Goal: Task Accomplishment & Management: Use online tool/utility

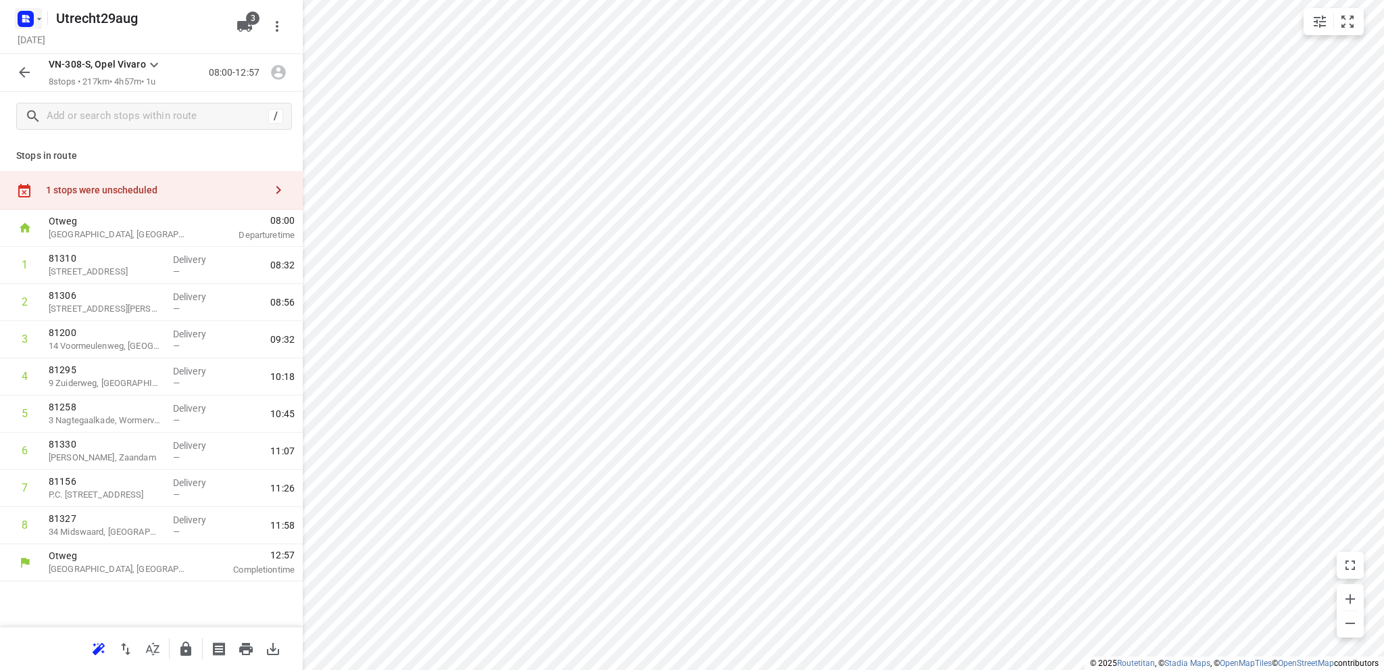
click at [26, 19] on icon "button" at bounding box center [27, 20] width 3 height 3
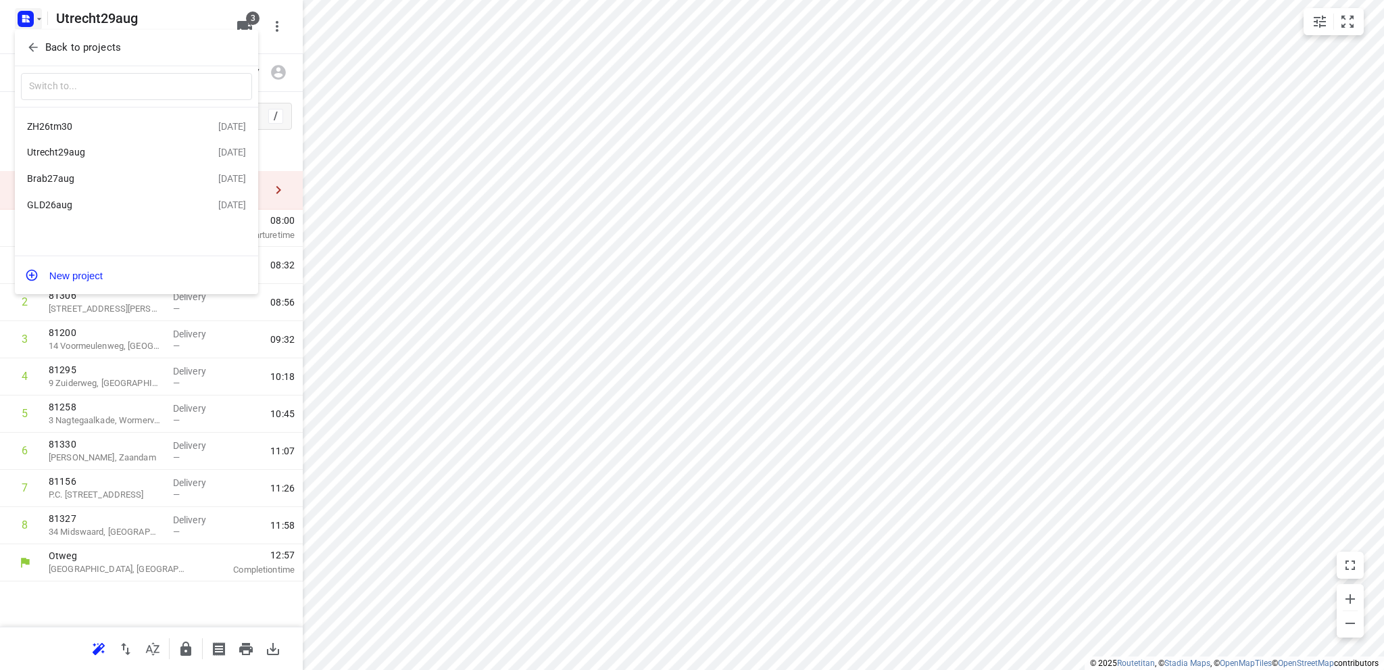
click at [93, 122] on div "ZH26tm30" at bounding box center [104, 126] width 155 height 11
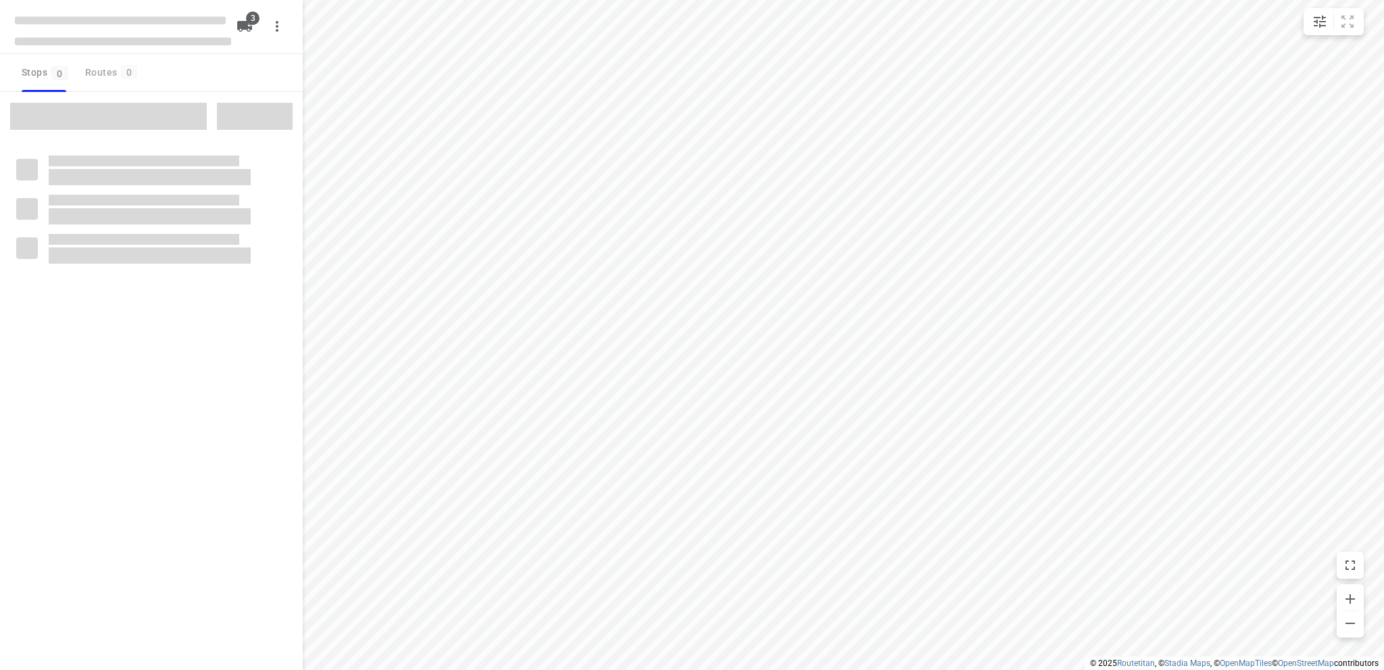
type input "distance"
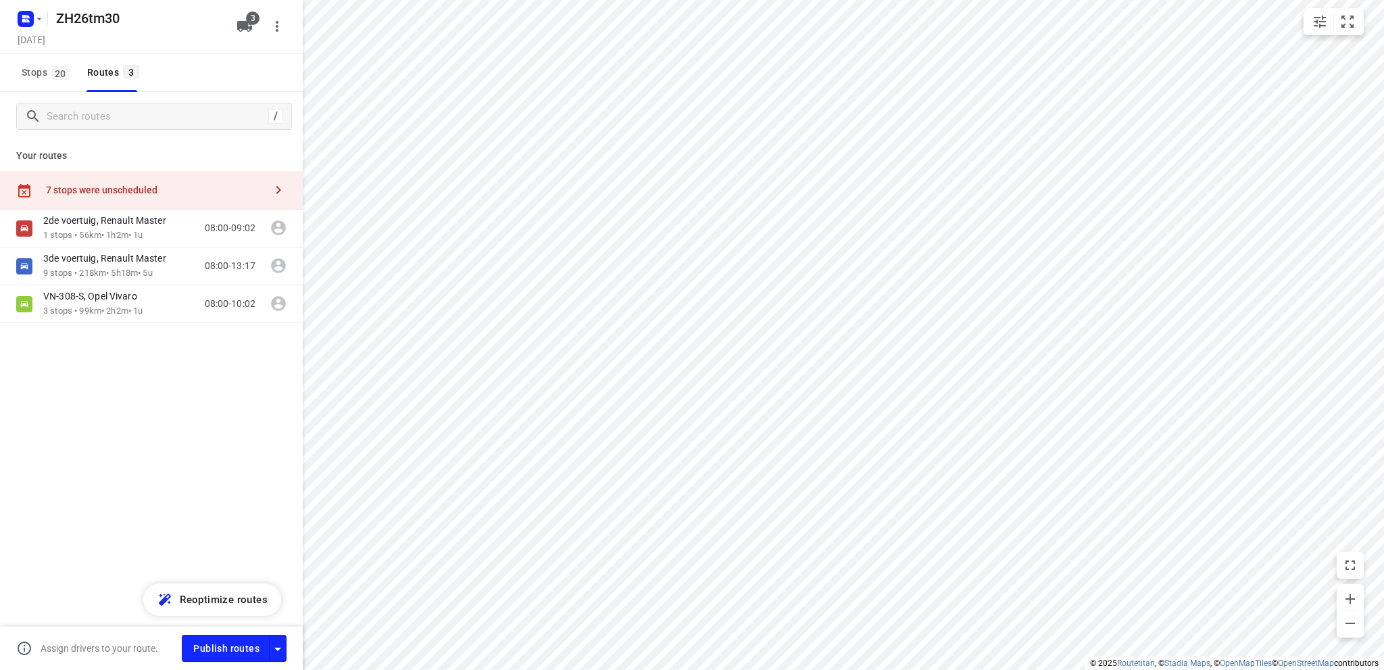
click at [109, 185] on div "7 stops were unscheduled" at bounding box center [155, 190] width 219 height 11
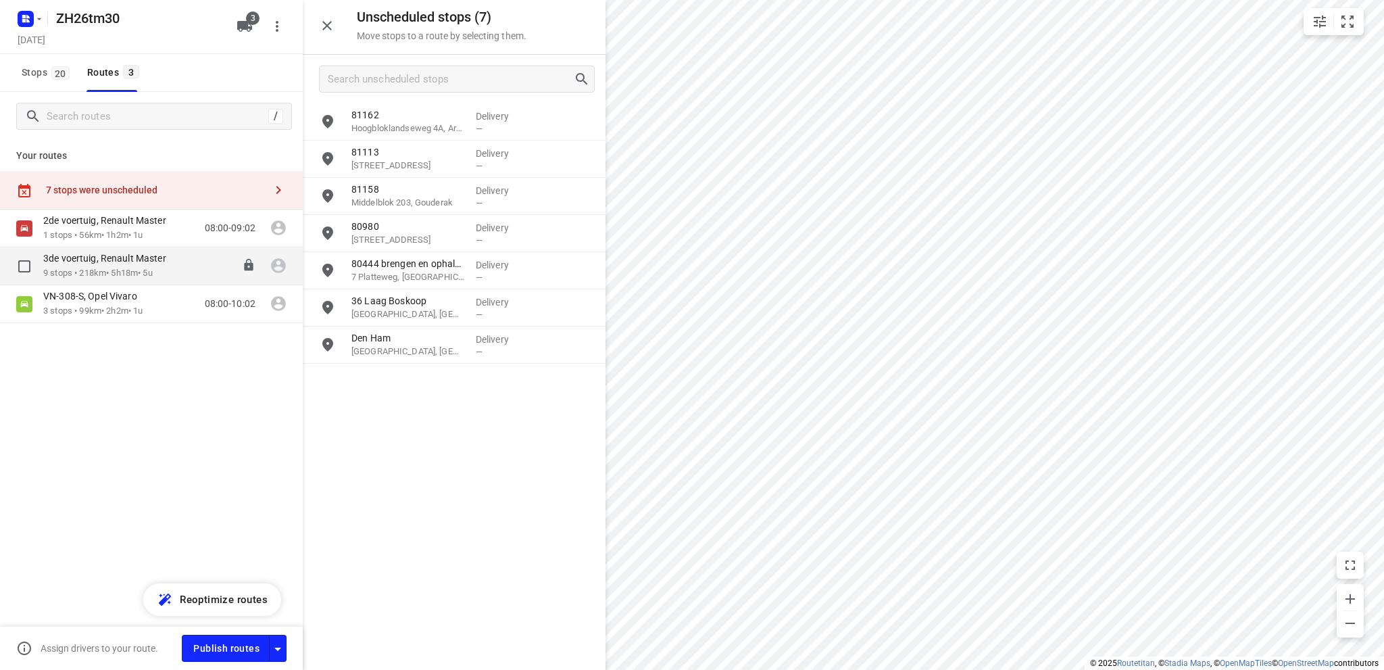
click at [132, 258] on p "3de voertuig, Renault Master" at bounding box center [108, 258] width 131 height 12
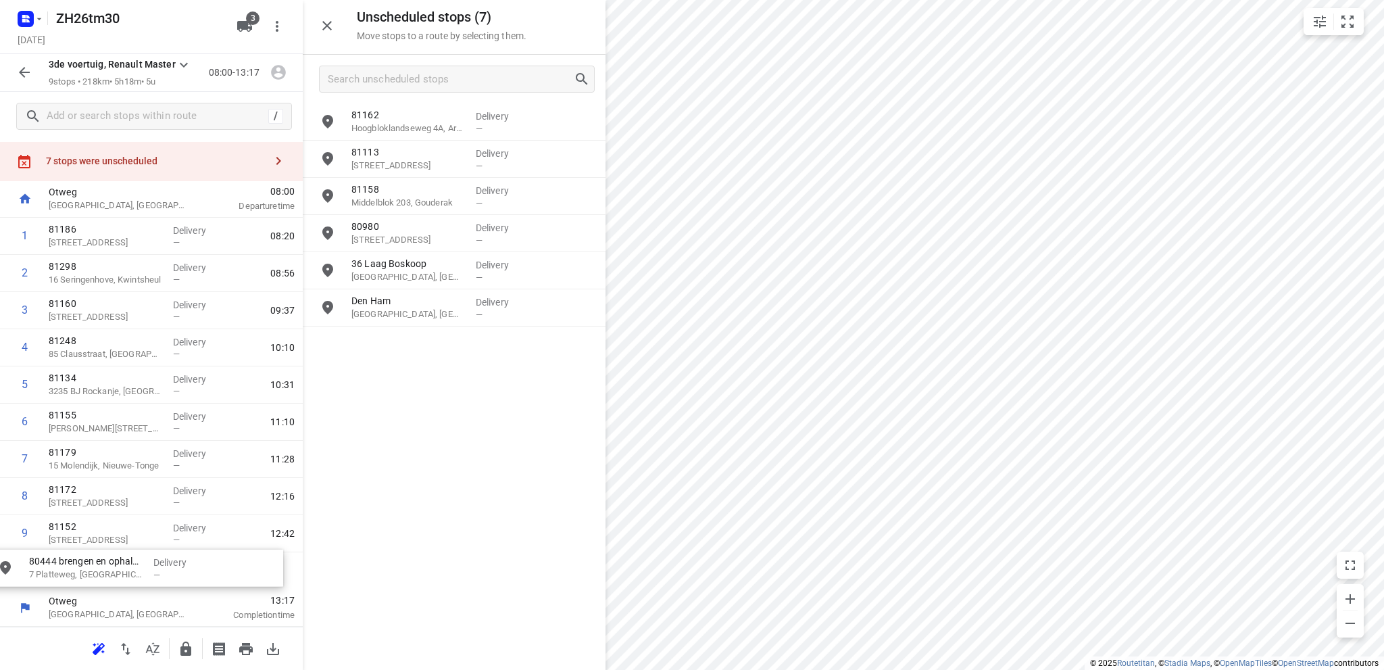
scroll to position [39, 0]
drag, startPoint x: 422, startPoint y: 278, endPoint x: 109, endPoint y: 573, distance: 429.8
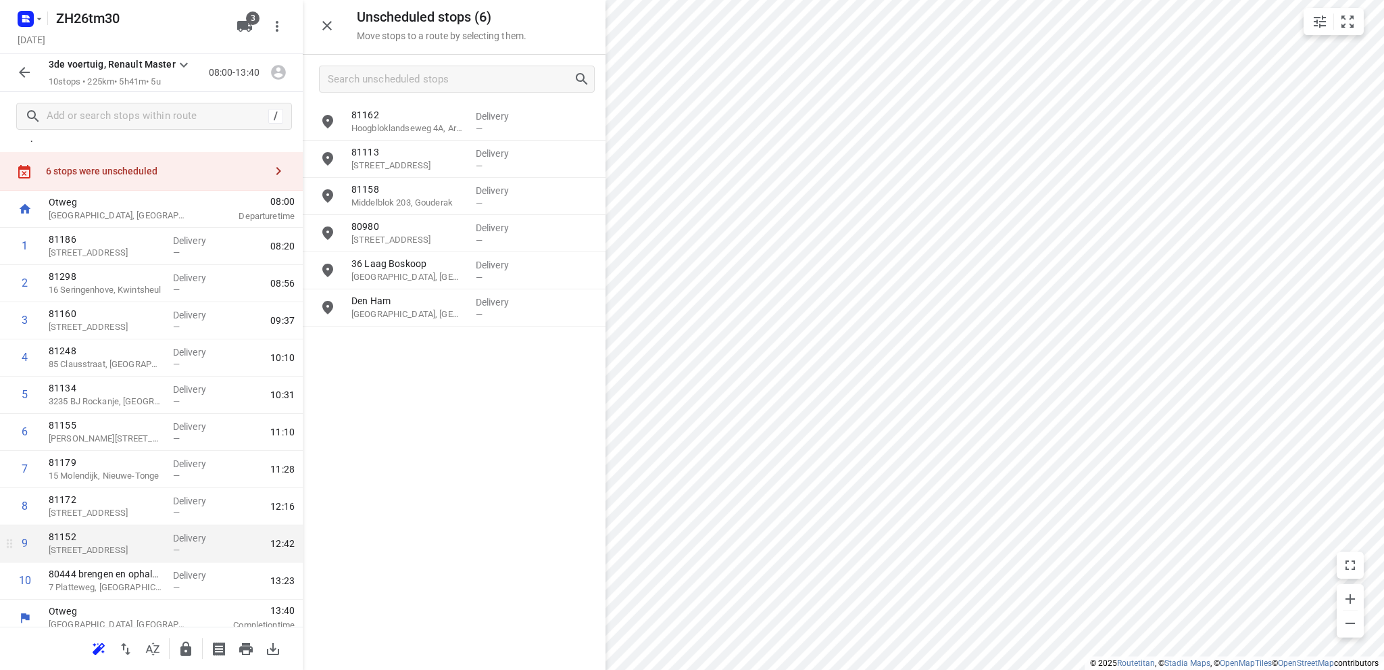
scroll to position [28, 0]
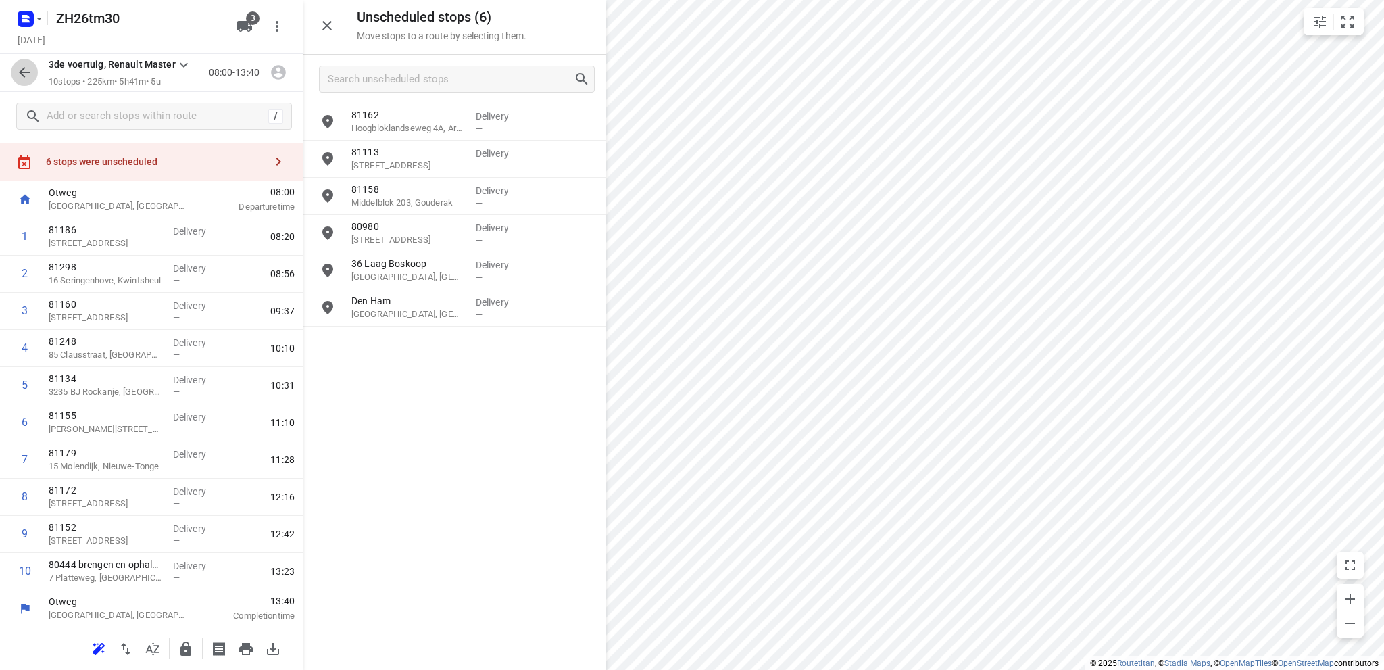
click at [24, 67] on icon "button" at bounding box center [24, 72] width 16 height 16
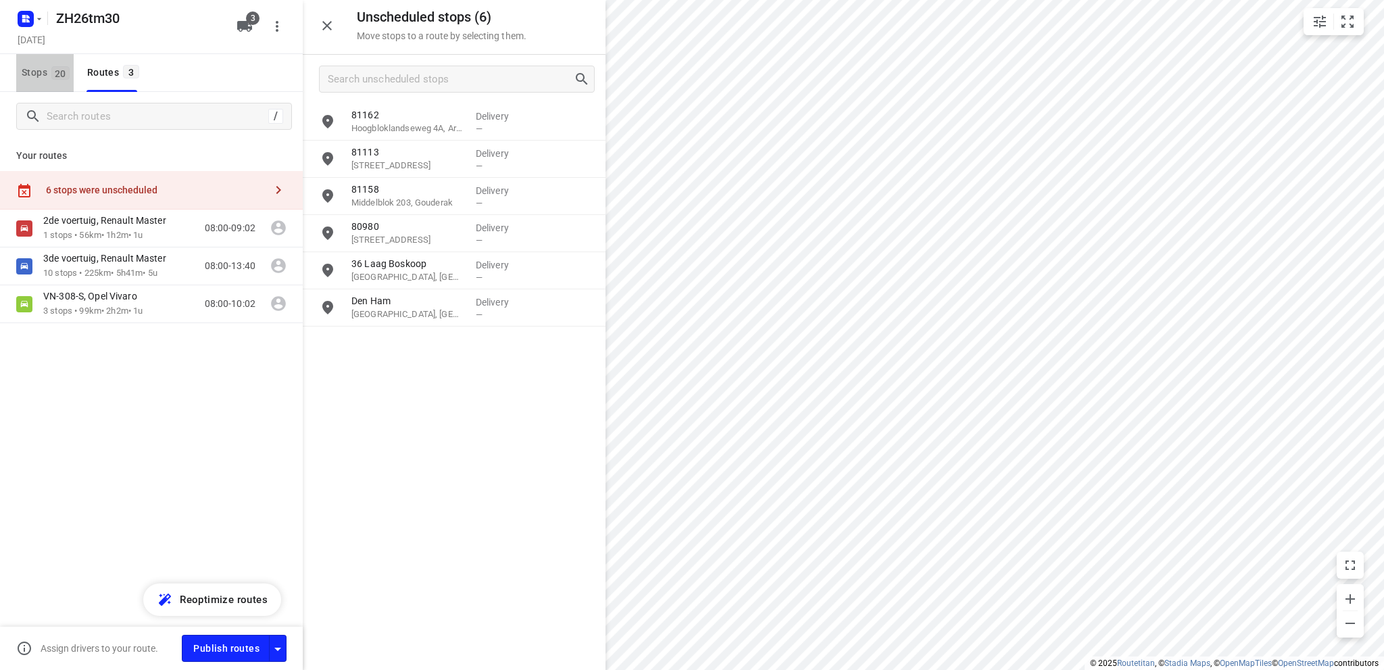
click at [24, 67] on span "Stops 20" at bounding box center [48, 72] width 52 height 17
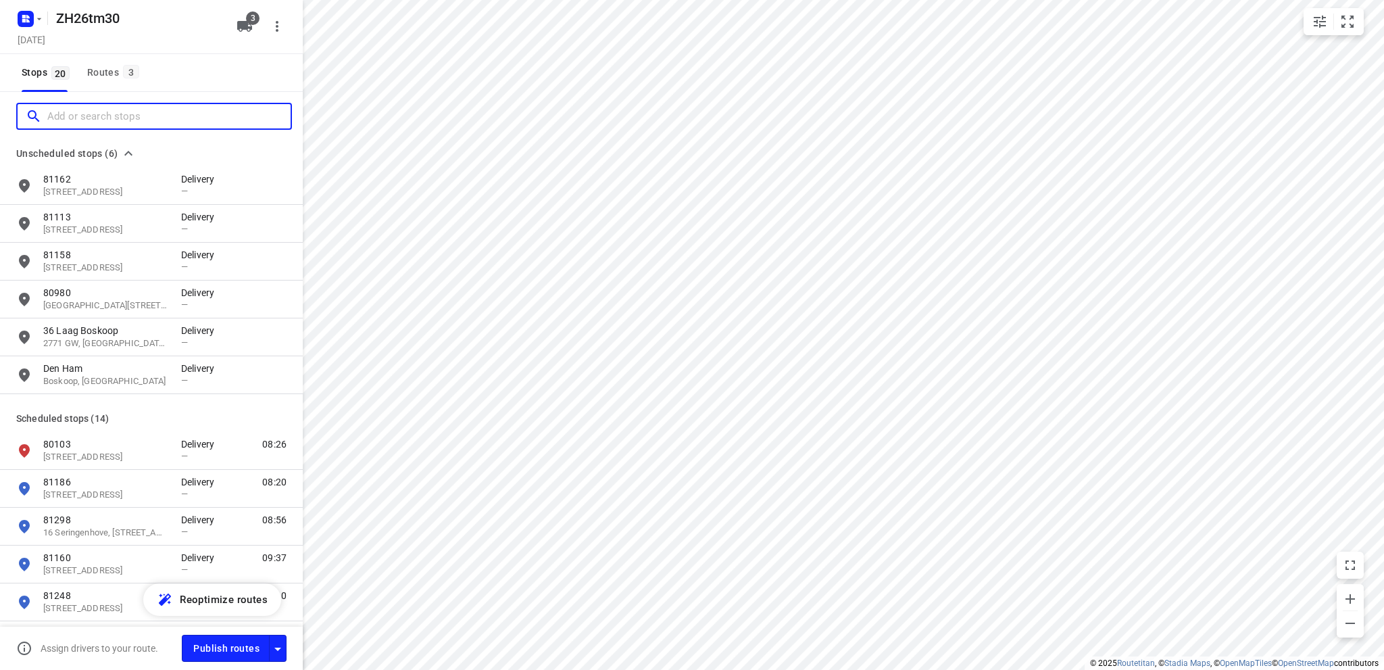
click at [80, 122] on input "Add or search stops" at bounding box center [168, 116] width 243 height 21
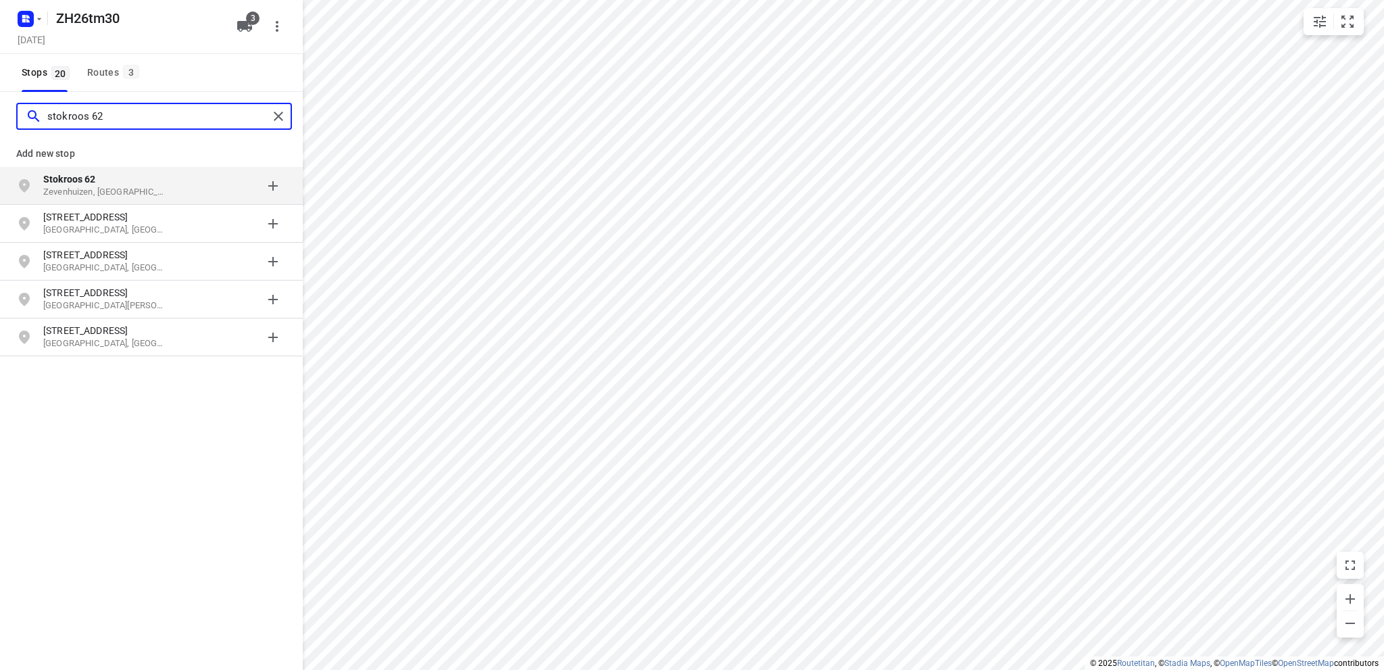
type input "stokroos 62"
click at [126, 186] on p "Zevenhuizen, [GEOGRAPHIC_DATA]" at bounding box center [105, 192] width 124 height 13
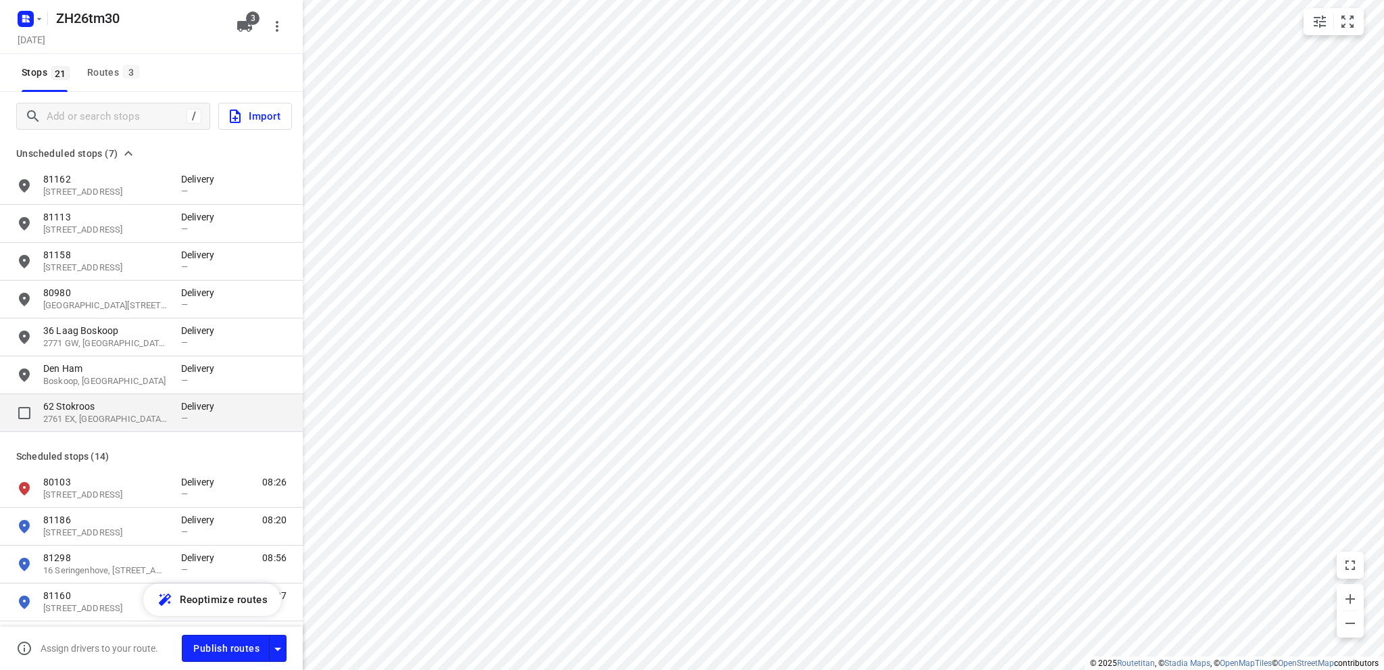
click at [102, 414] on p "2761 EX, [GEOGRAPHIC_DATA], [GEOGRAPHIC_DATA]" at bounding box center [105, 419] width 124 height 13
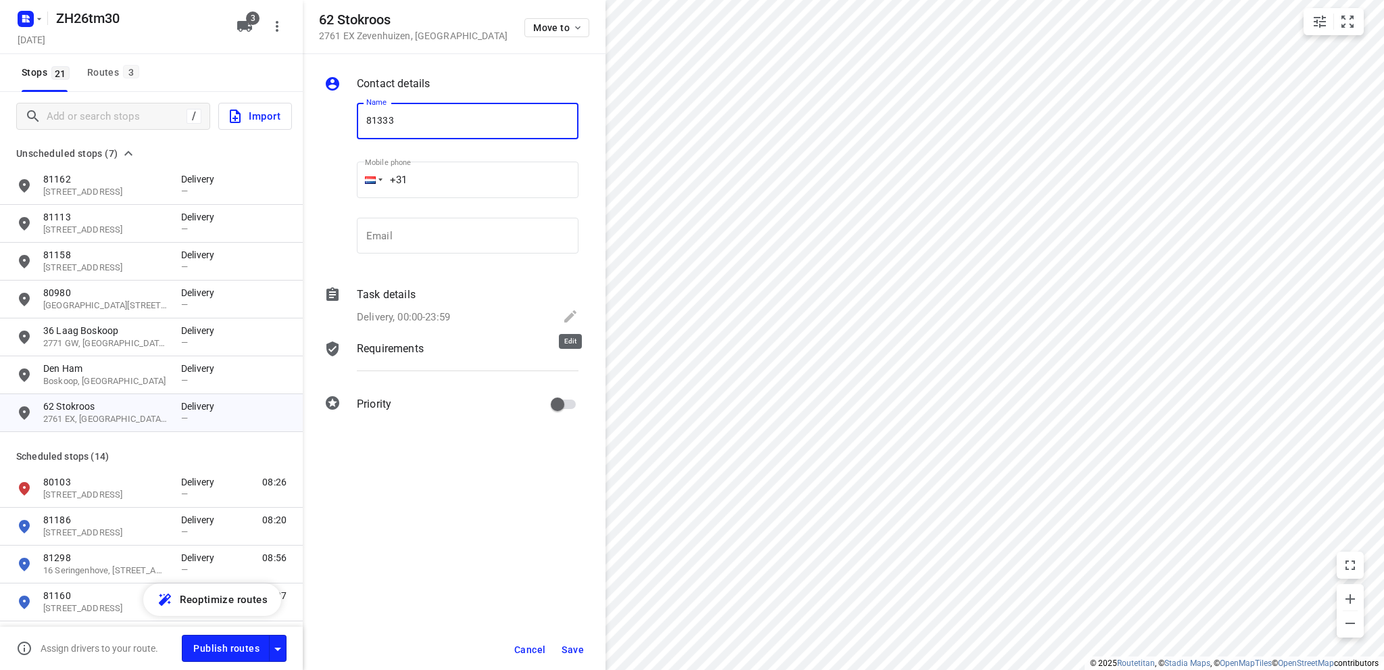
type input "81333"
click at [568, 316] on icon at bounding box center [570, 316] width 12 height 12
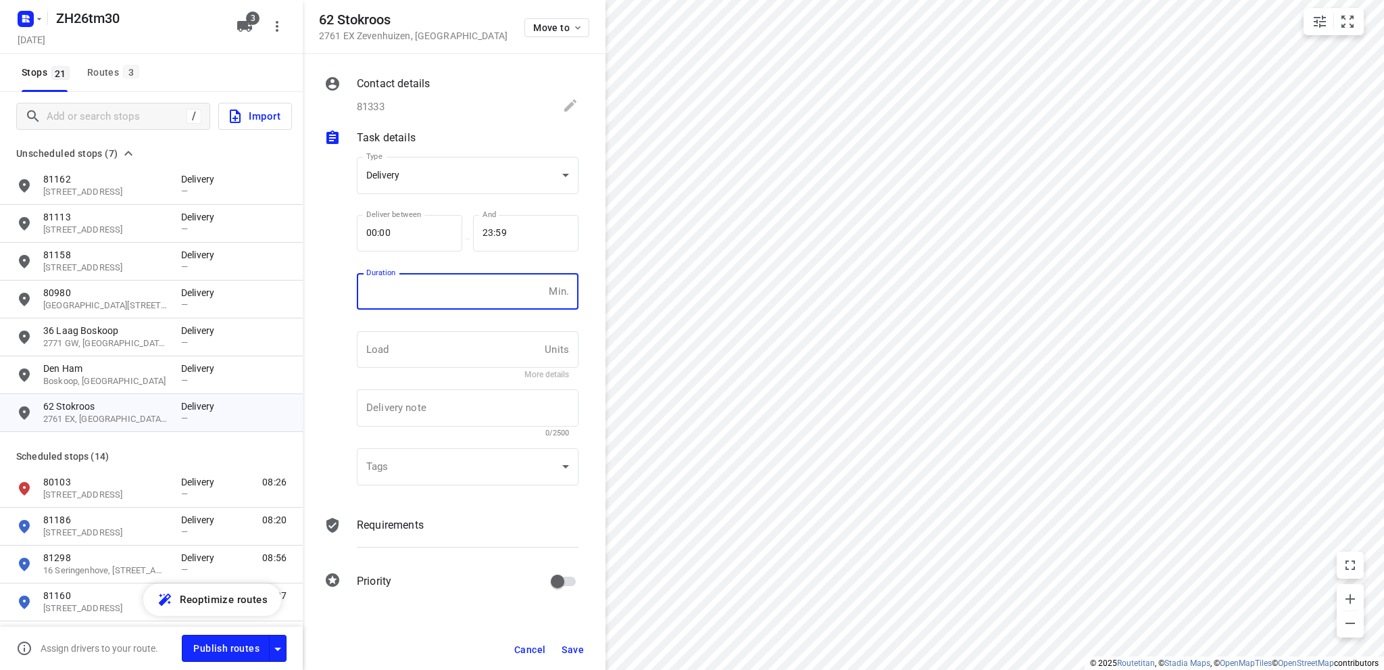
click at [396, 291] on input "number" at bounding box center [450, 291] width 187 height 36
type input "10"
click at [575, 647] on span "Save" at bounding box center [573, 649] width 22 height 11
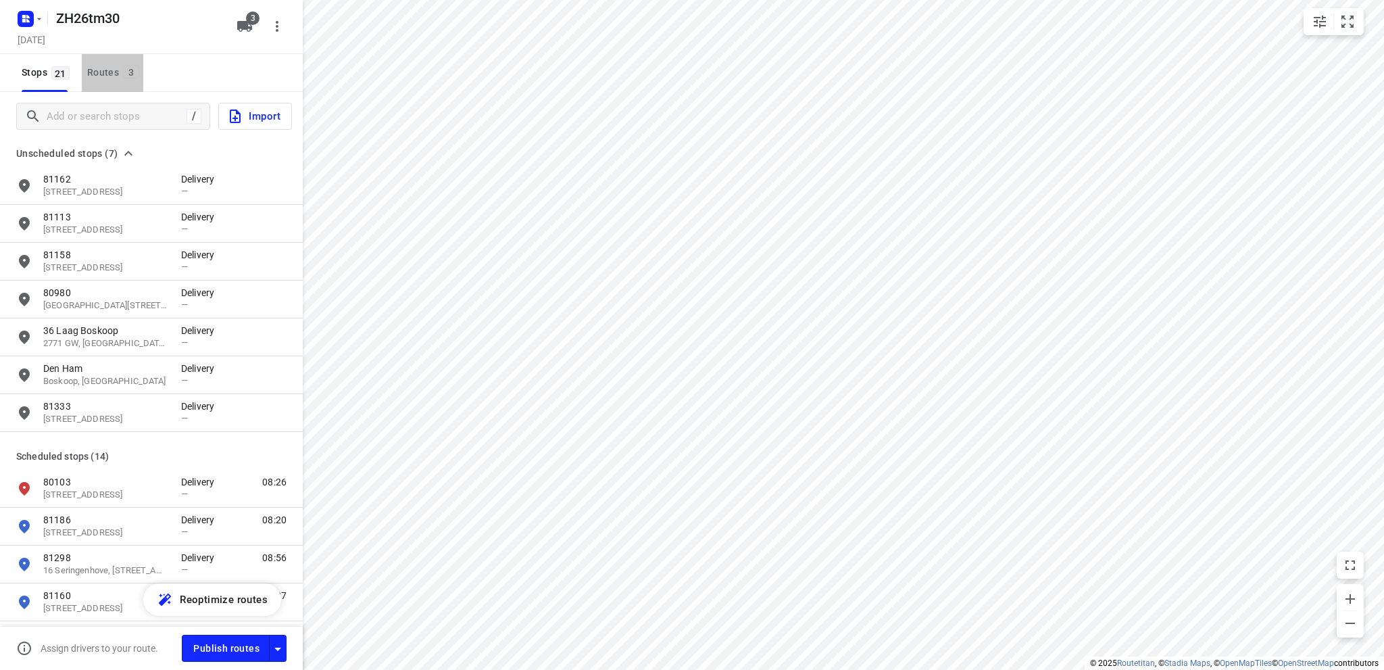
click at [91, 67] on div "Routes 3" at bounding box center [115, 72] width 56 height 17
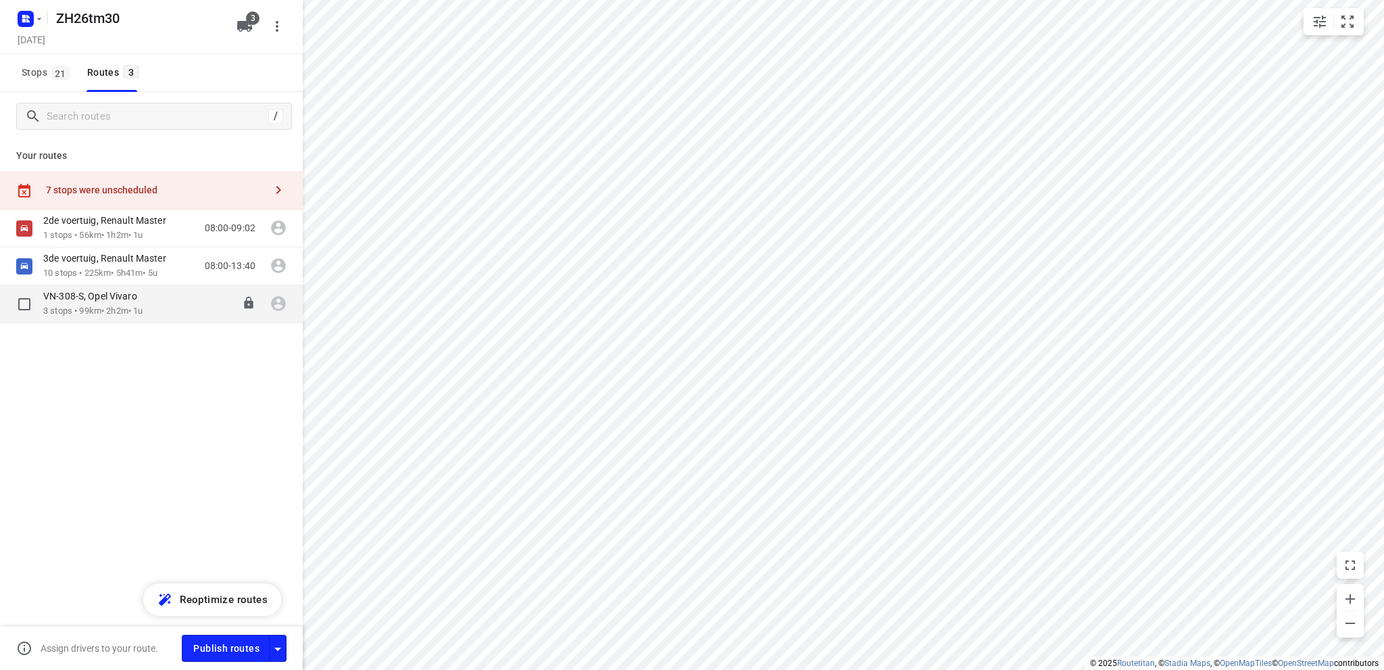
click at [88, 300] on p "VN-308-S, Opel Vivaro" at bounding box center [94, 296] width 102 height 12
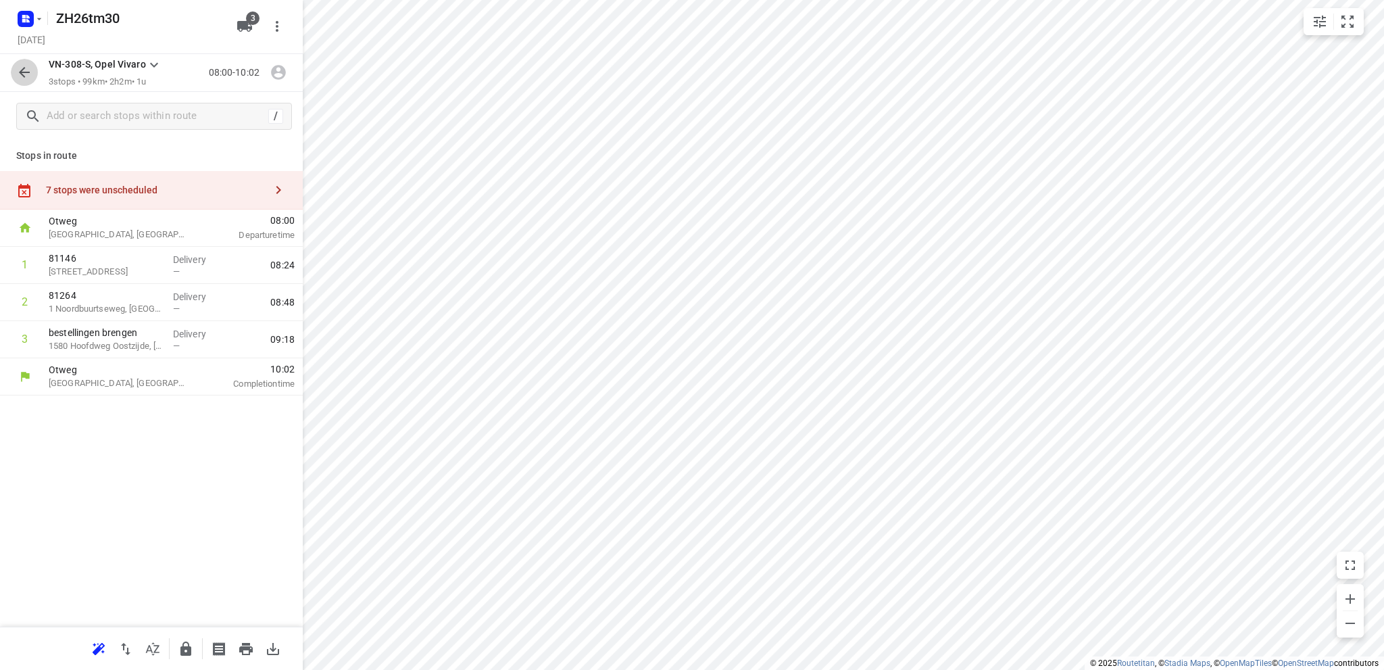
click at [18, 68] on icon "button" at bounding box center [24, 72] width 16 height 16
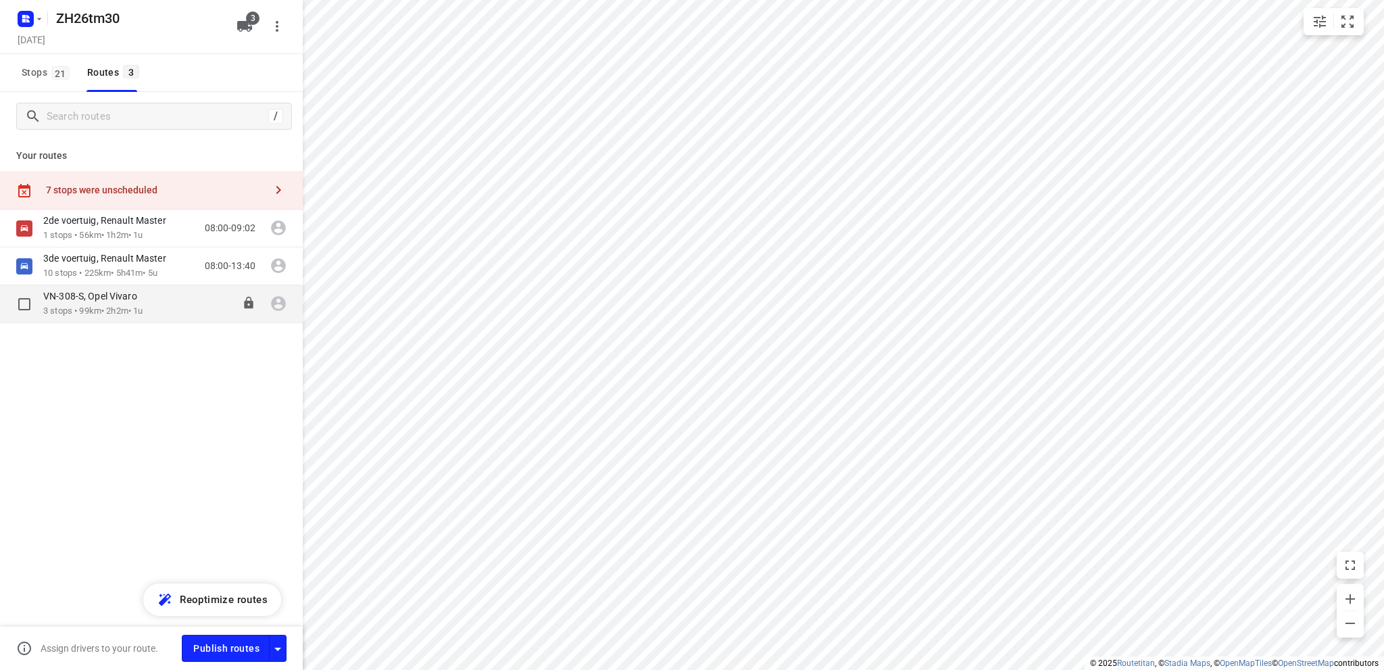
click at [114, 306] on p "3 stops • 99km • 2h2m • 1u" at bounding box center [96, 311] width 107 height 13
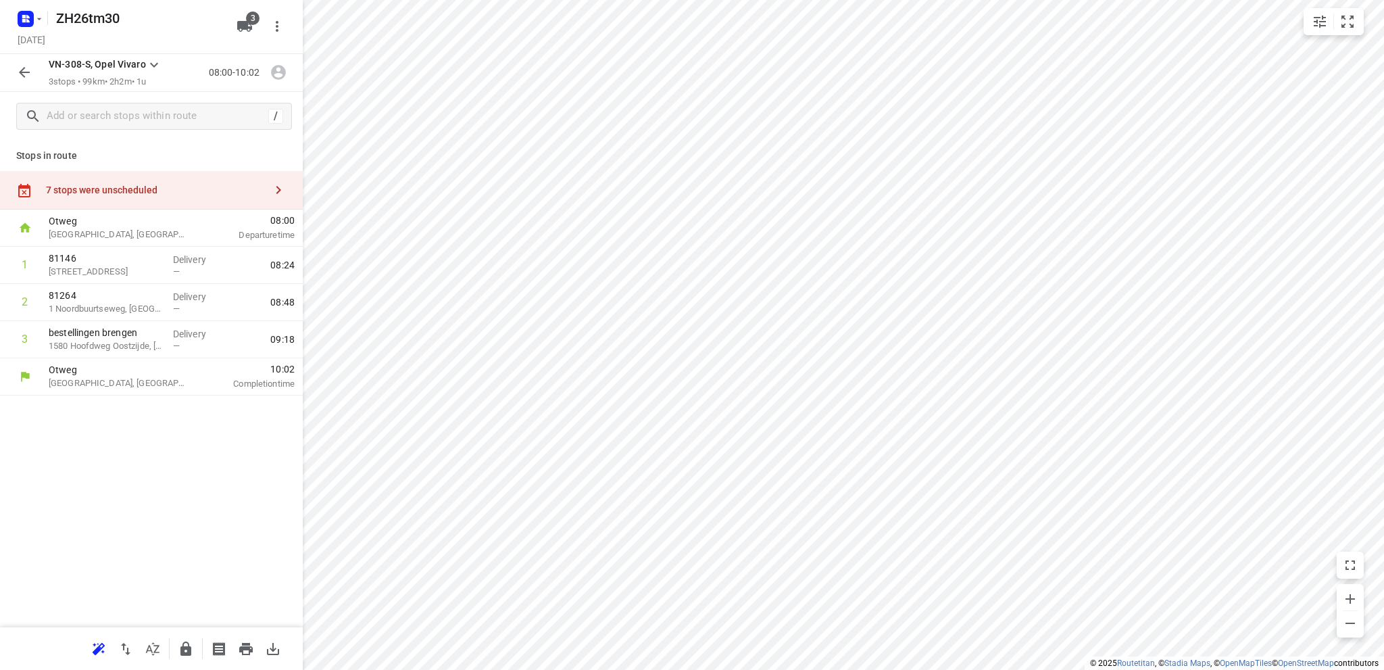
click at [105, 191] on div "7 stops were unscheduled" at bounding box center [155, 190] width 219 height 11
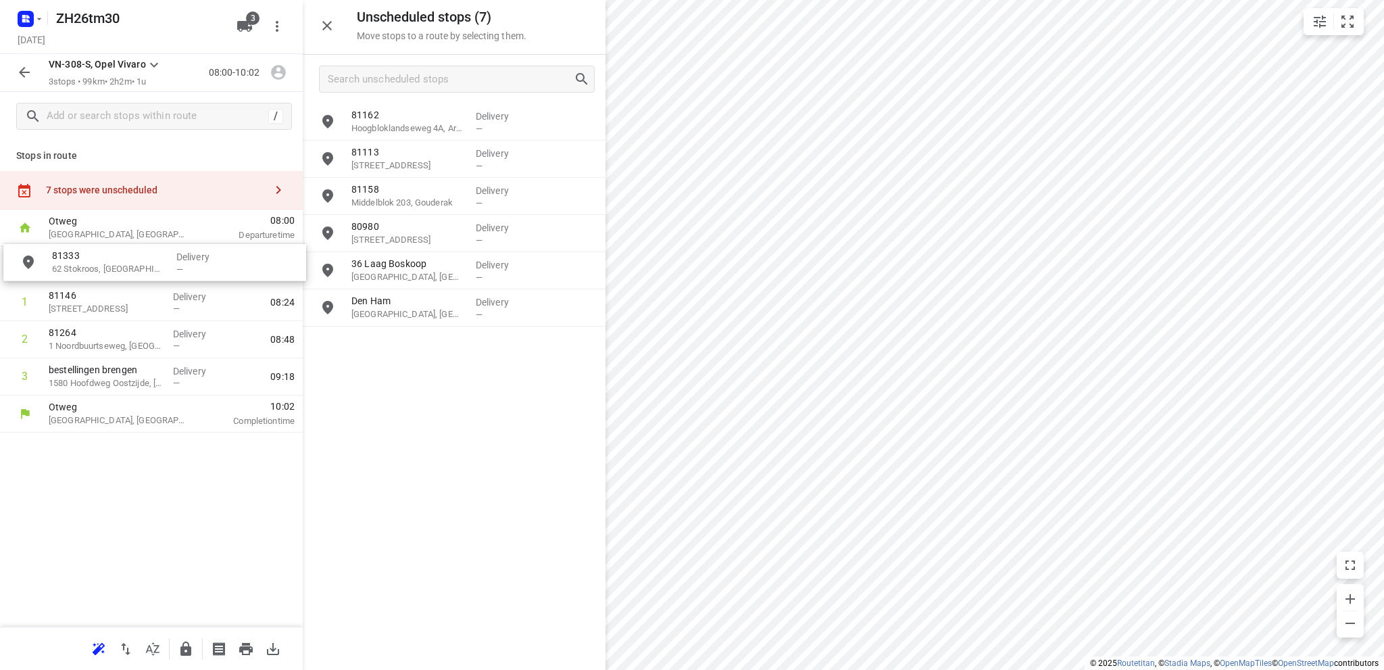
drag, startPoint x: 400, startPoint y: 350, endPoint x: 84, endPoint y: 265, distance: 326.9
click at [20, 68] on icon "button" at bounding box center [24, 72] width 16 height 16
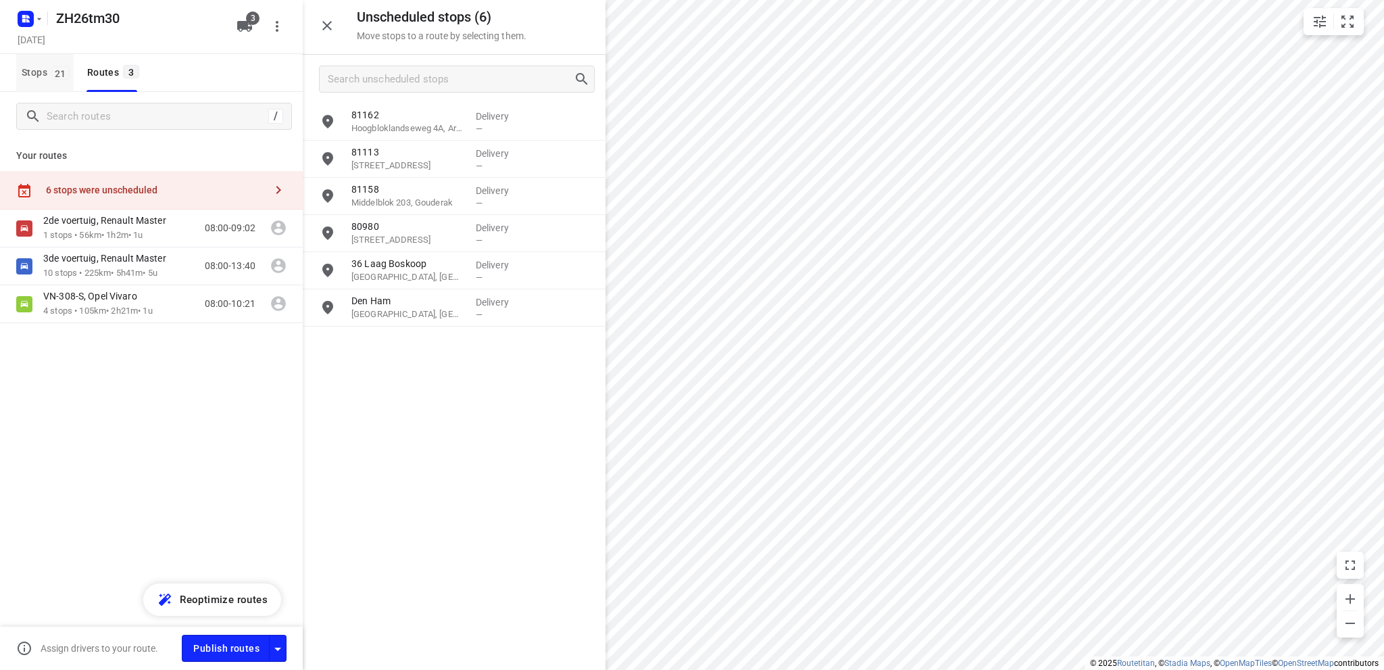
click at [30, 70] on span "Stops 21" at bounding box center [48, 72] width 52 height 17
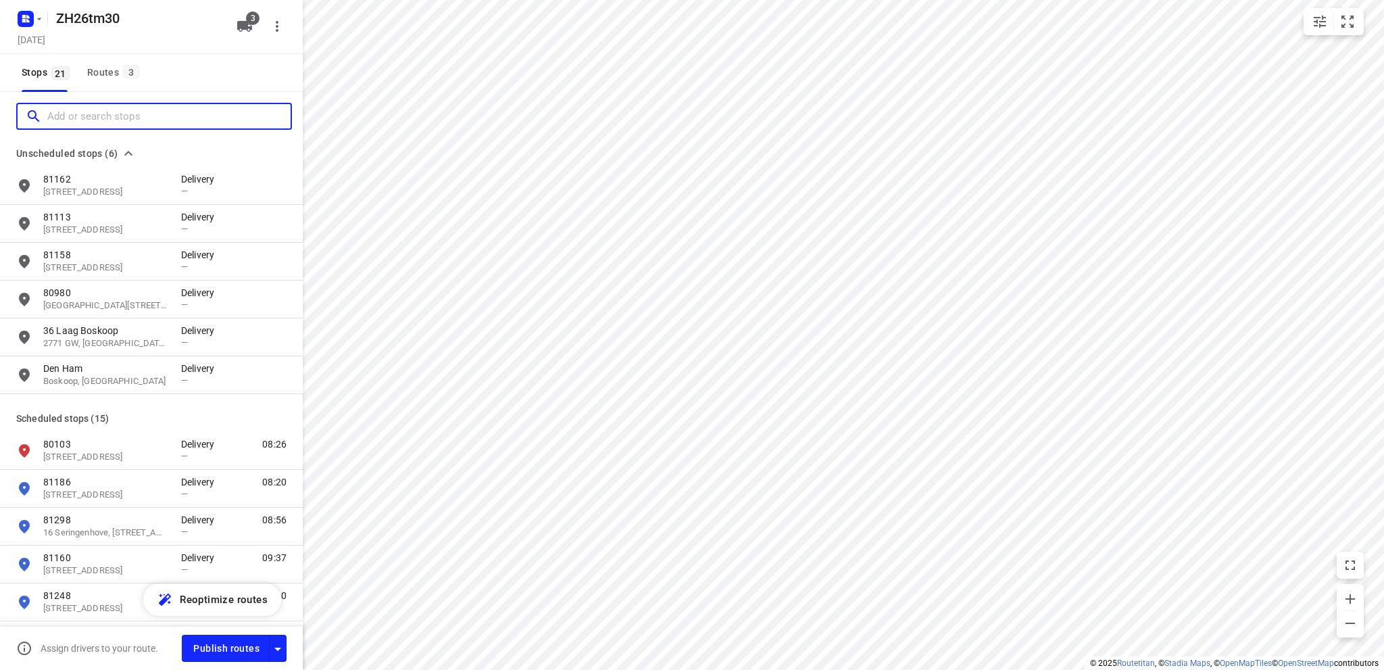
click at [74, 116] on input "Add or search stops" at bounding box center [168, 116] width 243 height 21
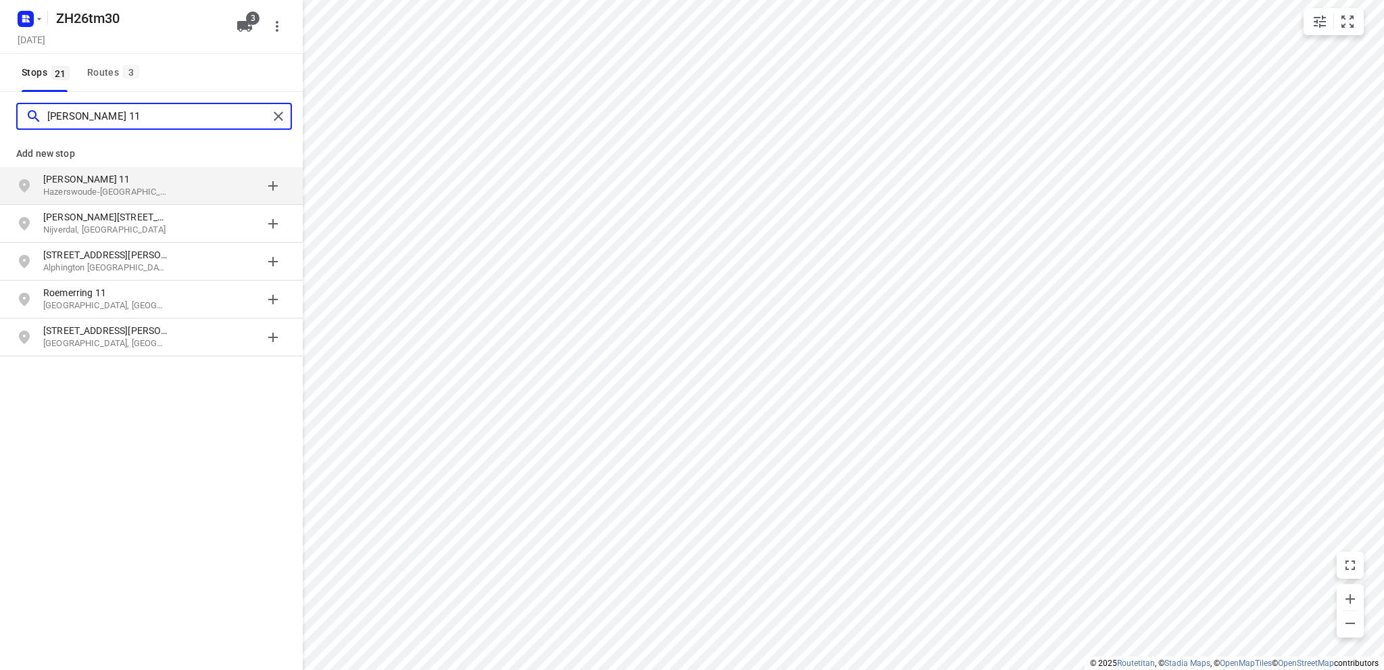
type input "[PERSON_NAME] 11"
click at [97, 187] on p "Hazerswoude-[GEOGRAPHIC_DATA], [GEOGRAPHIC_DATA]" at bounding box center [105, 192] width 124 height 13
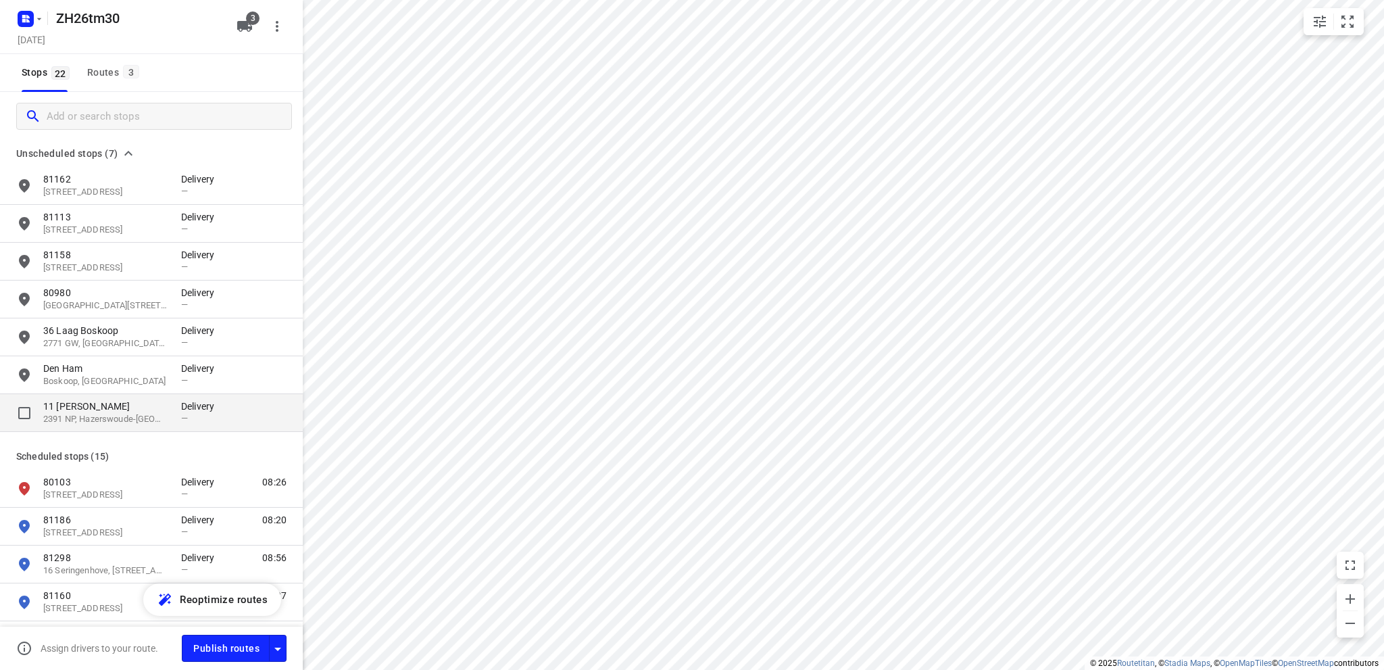
click at [105, 411] on p "11 [PERSON_NAME]" at bounding box center [105, 406] width 124 height 14
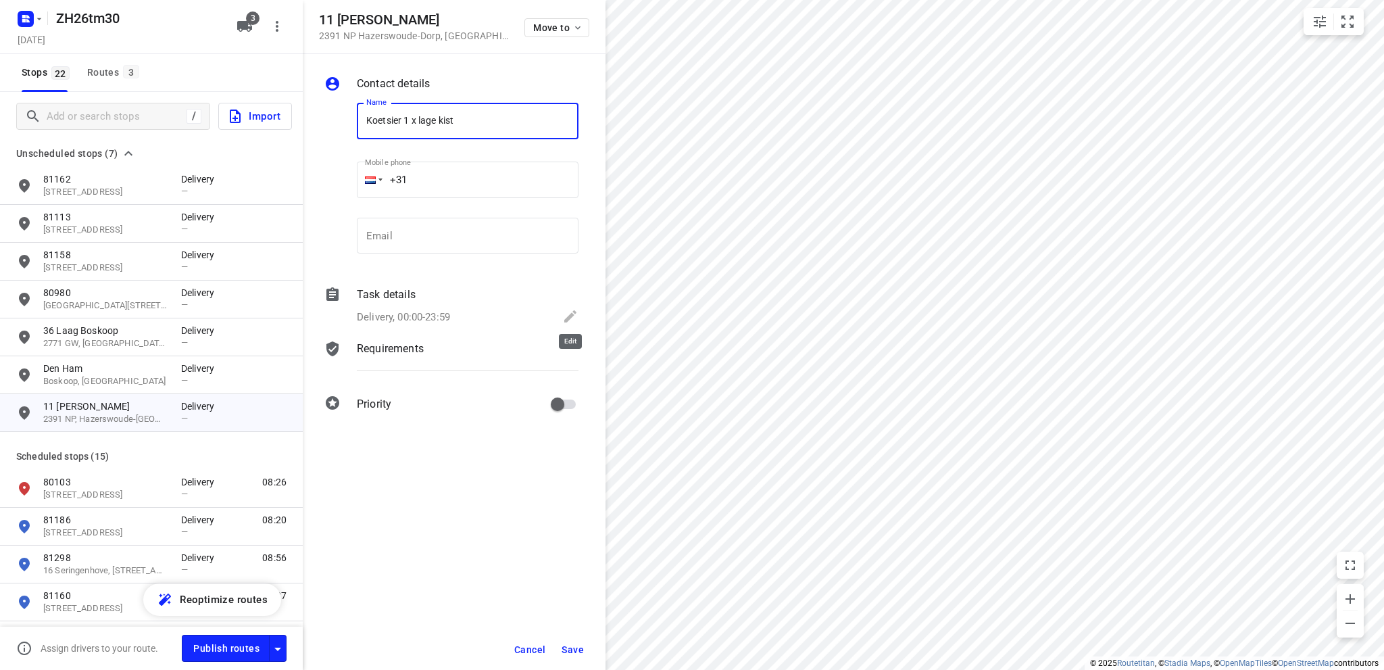
type input "Koetsier 1 x lage kist"
click at [572, 312] on icon at bounding box center [570, 316] width 12 height 12
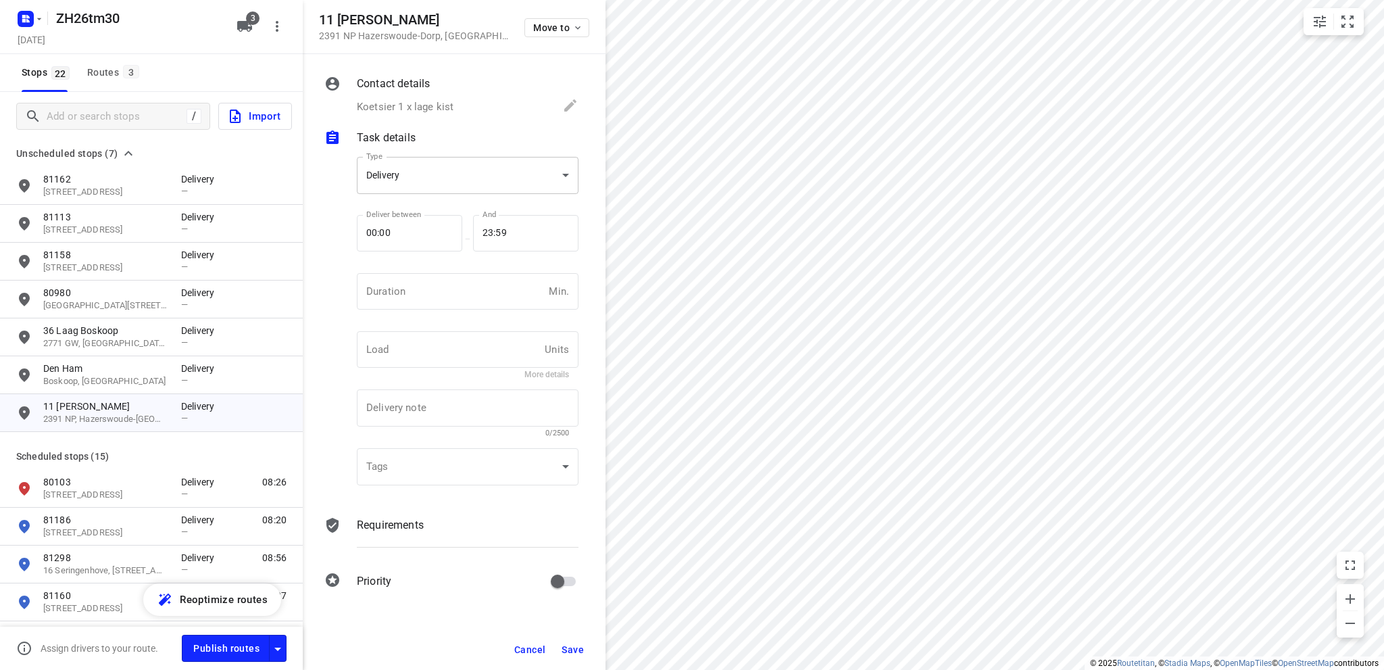
click at [459, 173] on body "i © 2025 Routetitan , © Stadia Maps , © OpenMapTiles © OpenStreetMap contributo…" at bounding box center [692, 335] width 1384 height 670
click at [435, 196] on div "Pickup" at bounding box center [468, 199] width 200 height 16
type input "pickup"
click at [418, 293] on input "number" at bounding box center [450, 291] width 187 height 36
type input "10"
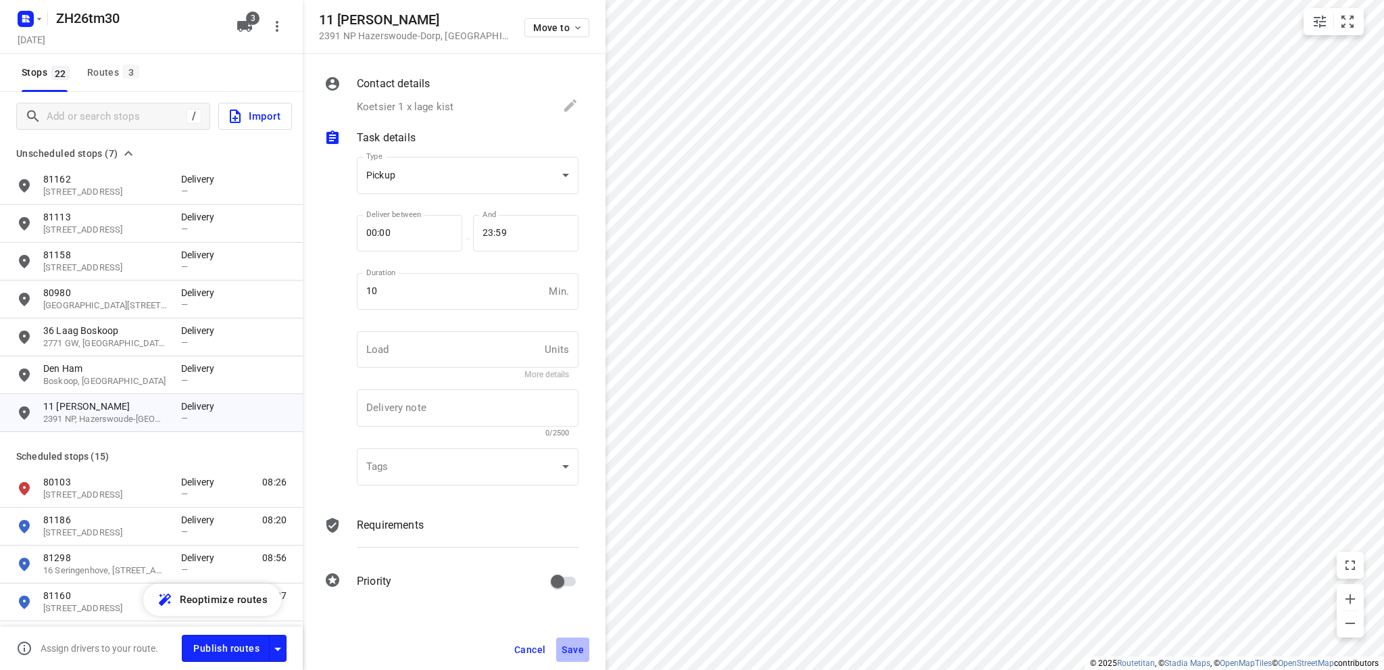
click at [570, 641] on button "Save" at bounding box center [572, 649] width 33 height 24
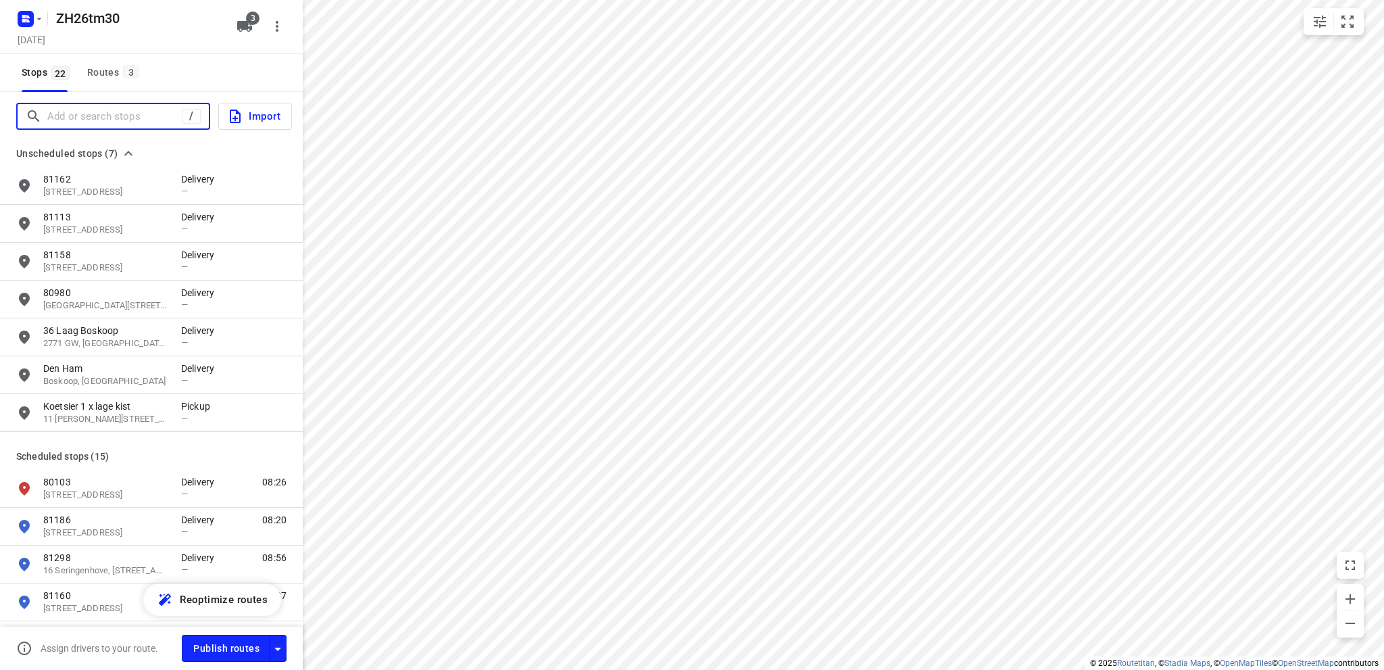
click at [105, 118] on input "Add or search stops" at bounding box center [114, 116] width 135 height 21
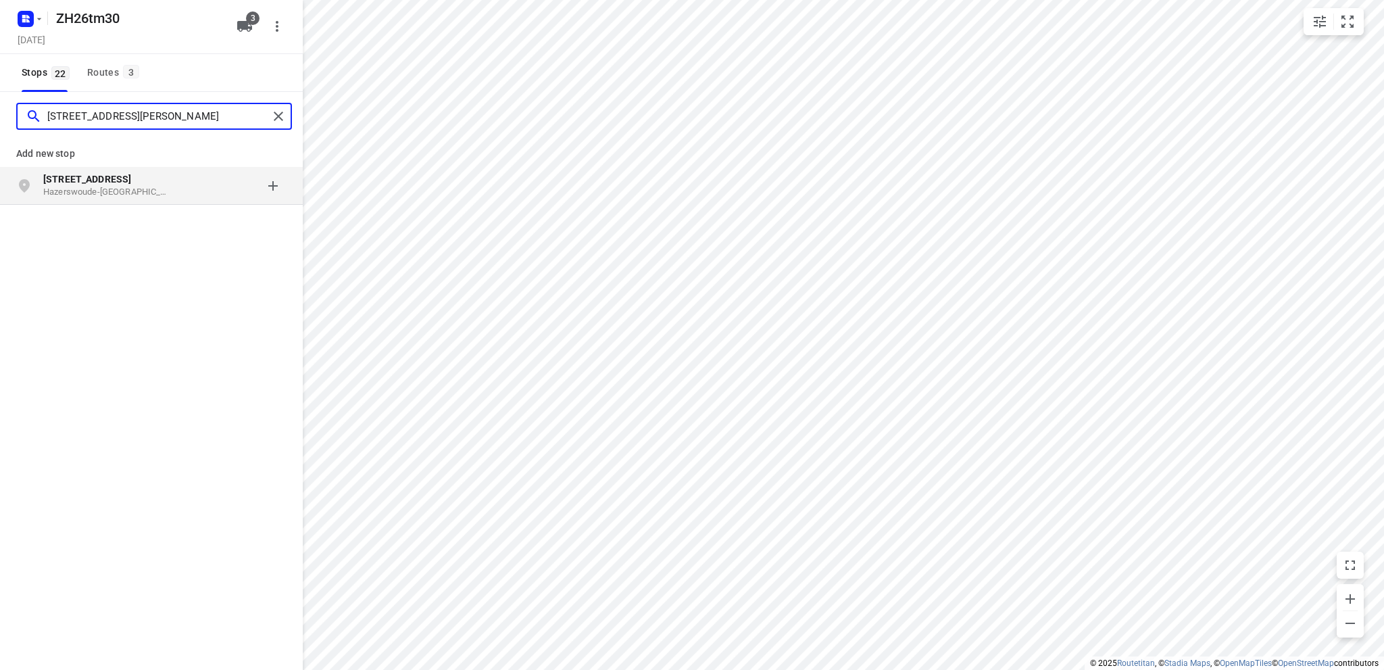
type input "[STREET_ADDRESS][PERSON_NAME]"
click at [112, 182] on b "[STREET_ADDRESS]" at bounding box center [87, 179] width 88 height 11
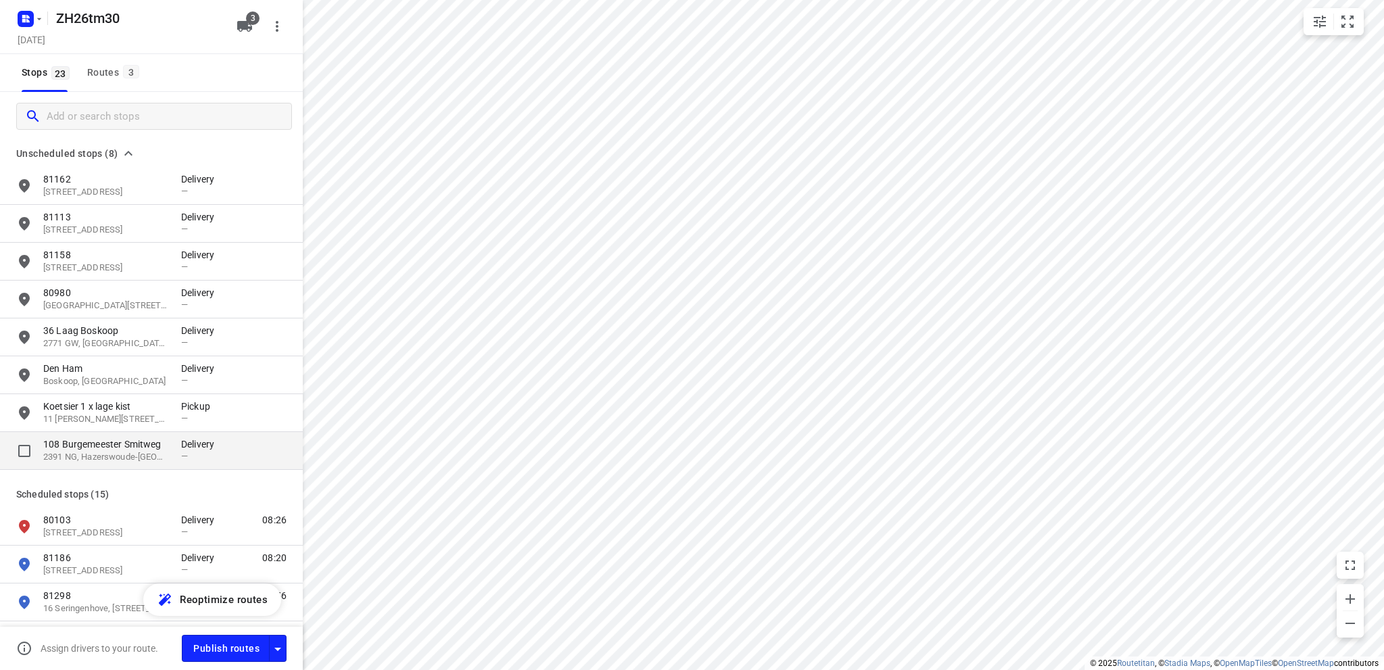
click at [101, 448] on p "108 Burgemeester Smitweg" at bounding box center [105, 444] width 124 height 14
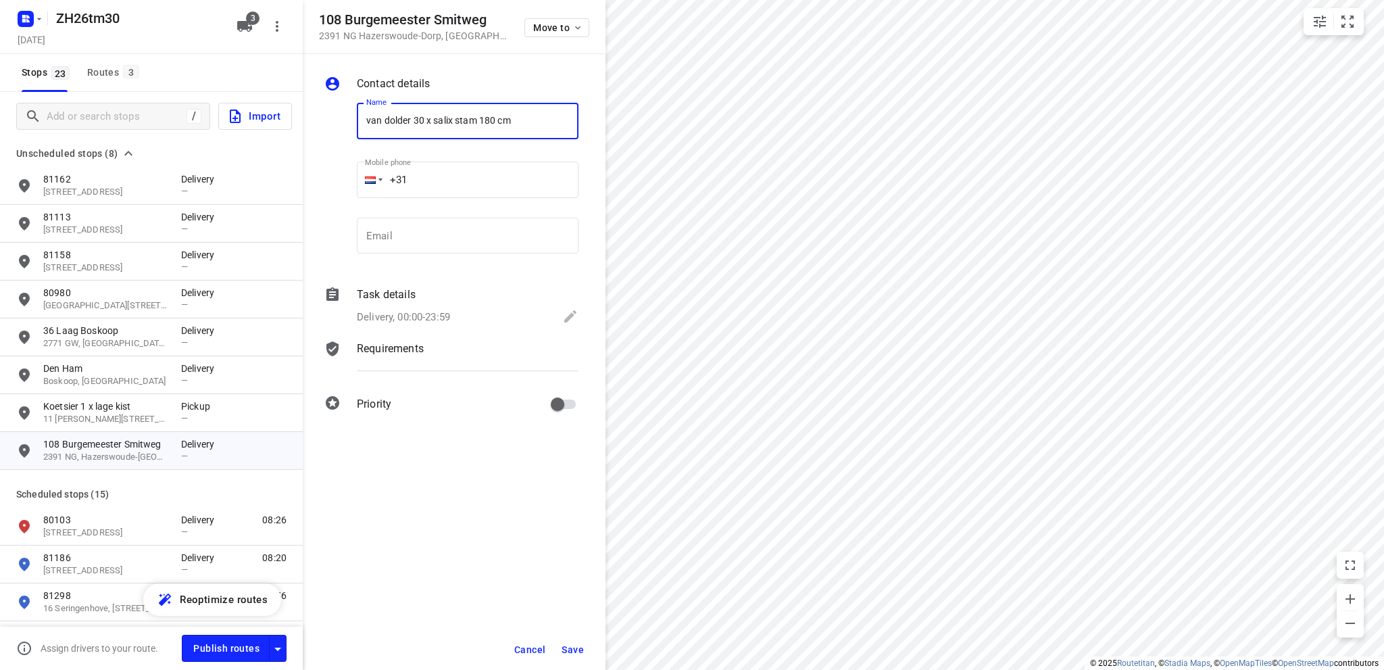
type input "van dolder 30 x salix stam 180 cm"
drag, startPoint x: 573, startPoint y: 314, endPoint x: 484, endPoint y: 314, distance: 89.2
click at [572, 314] on icon at bounding box center [570, 316] width 12 height 12
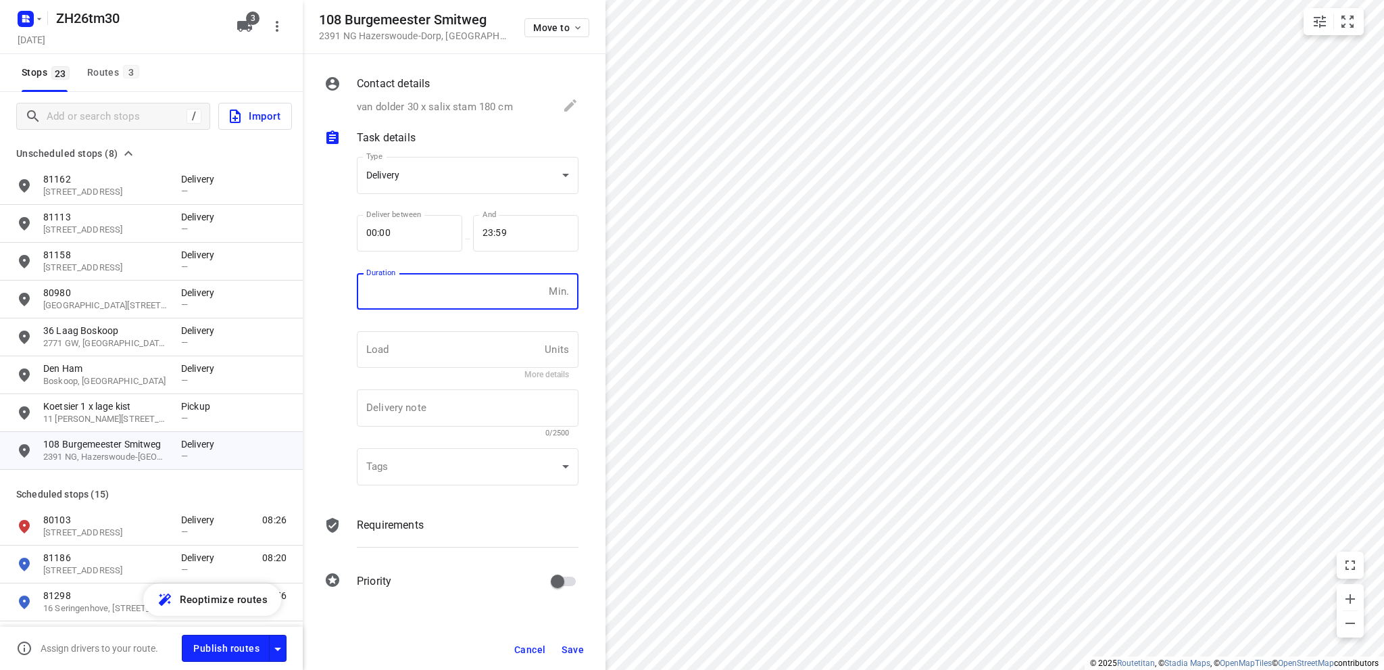
click at [447, 295] on input "number" at bounding box center [450, 291] width 187 height 36
type input "10"
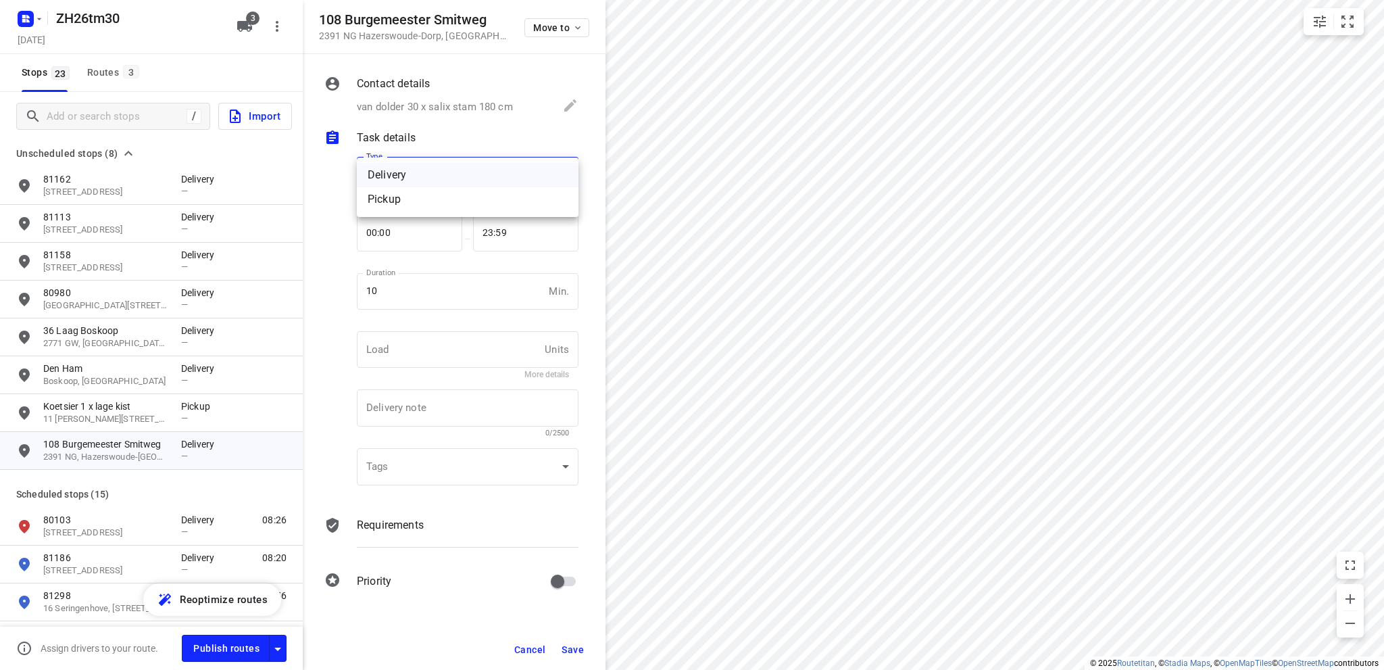
click at [454, 175] on body "i © 2025 Routetitan , © Stadia Maps , © OpenMapTiles © OpenStreetMap contributo…" at bounding box center [692, 335] width 1384 height 670
click at [432, 198] on div "Pickup" at bounding box center [468, 199] width 200 height 16
type input "pickup"
click at [574, 648] on span "Save" at bounding box center [573, 649] width 22 height 11
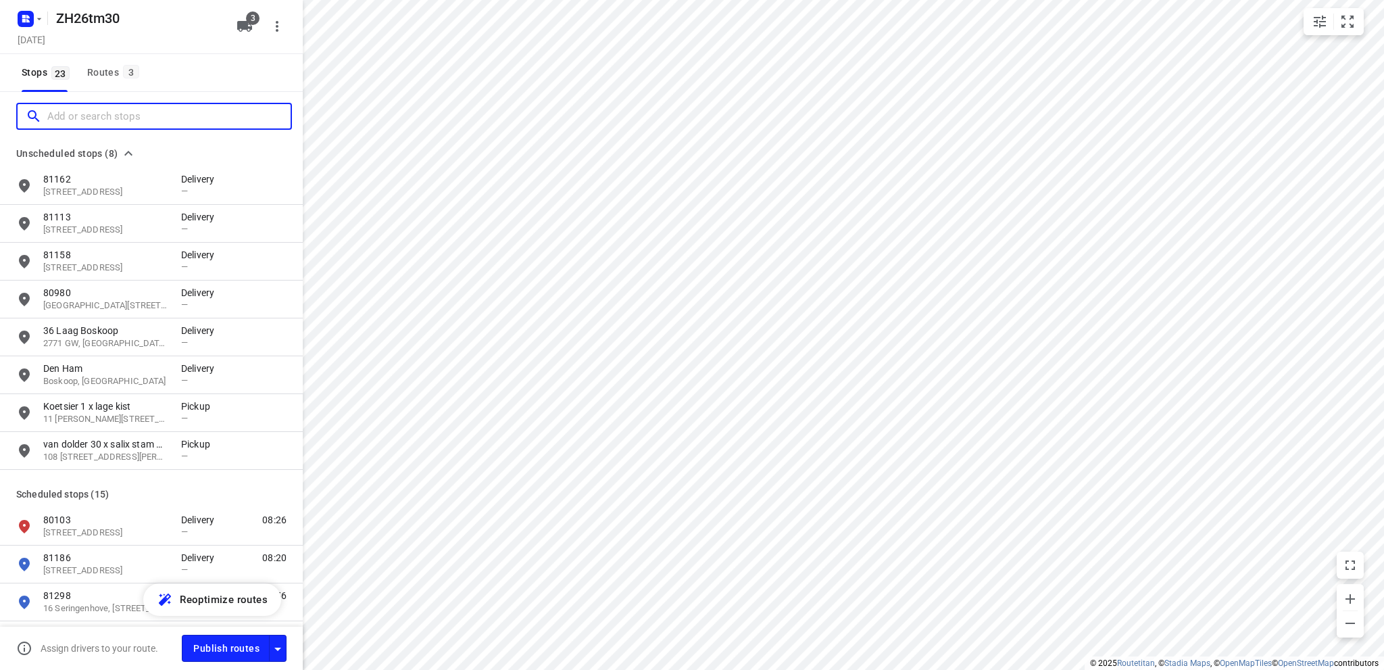
click at [89, 118] on input "Add or search stops" at bounding box center [168, 116] width 243 height 21
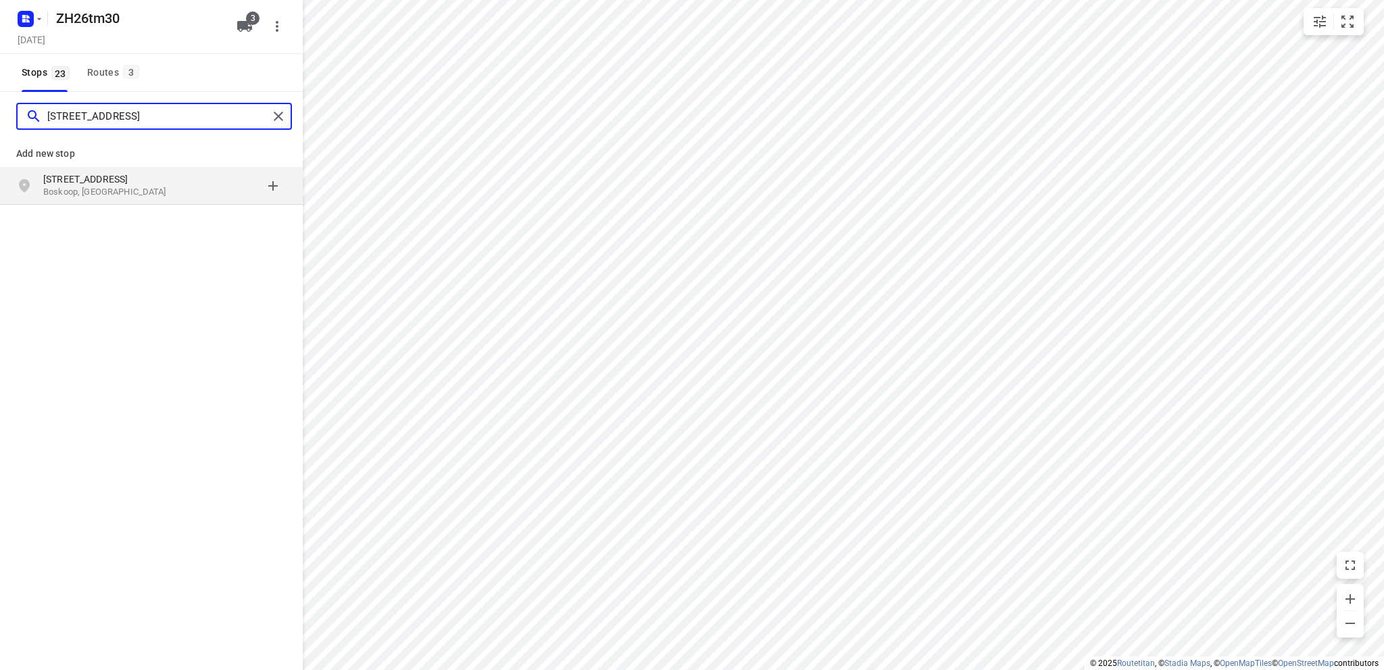
type input "[STREET_ADDRESS]"
click at [125, 182] on p "[STREET_ADDRESS]" at bounding box center [105, 179] width 124 height 14
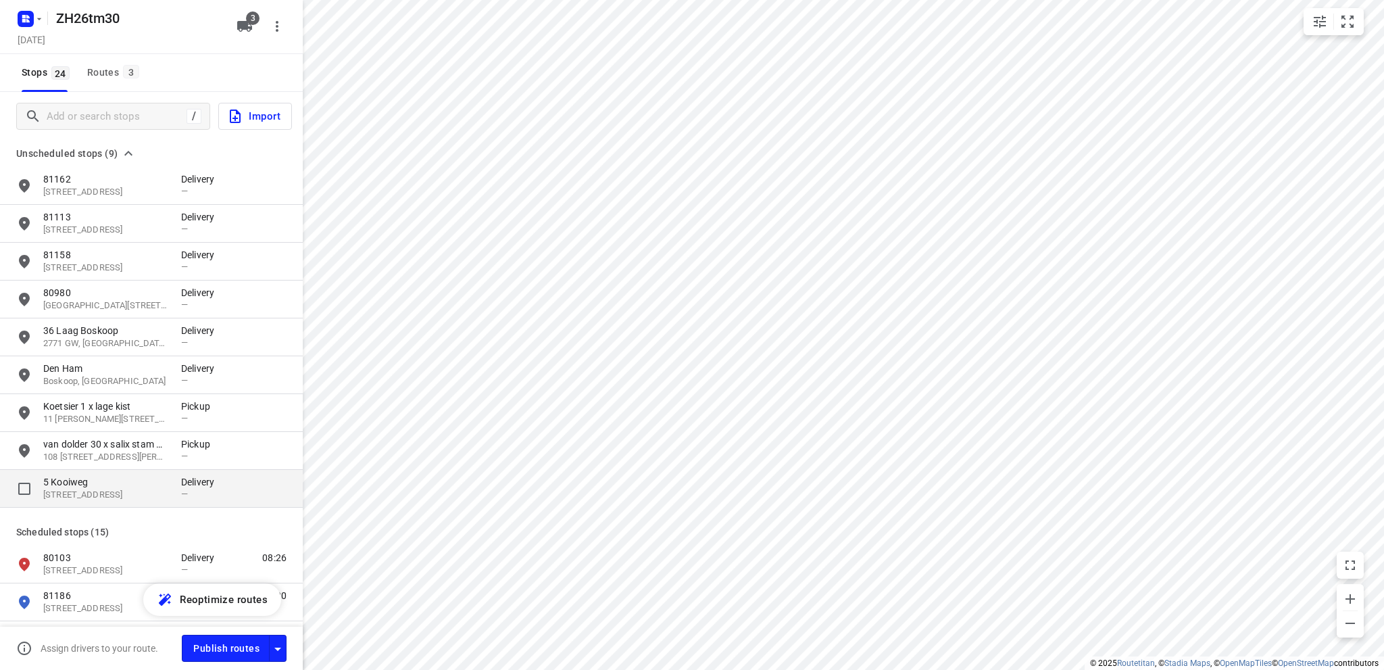
click at [116, 489] on p "[STREET_ADDRESS]" at bounding box center [105, 495] width 124 height 13
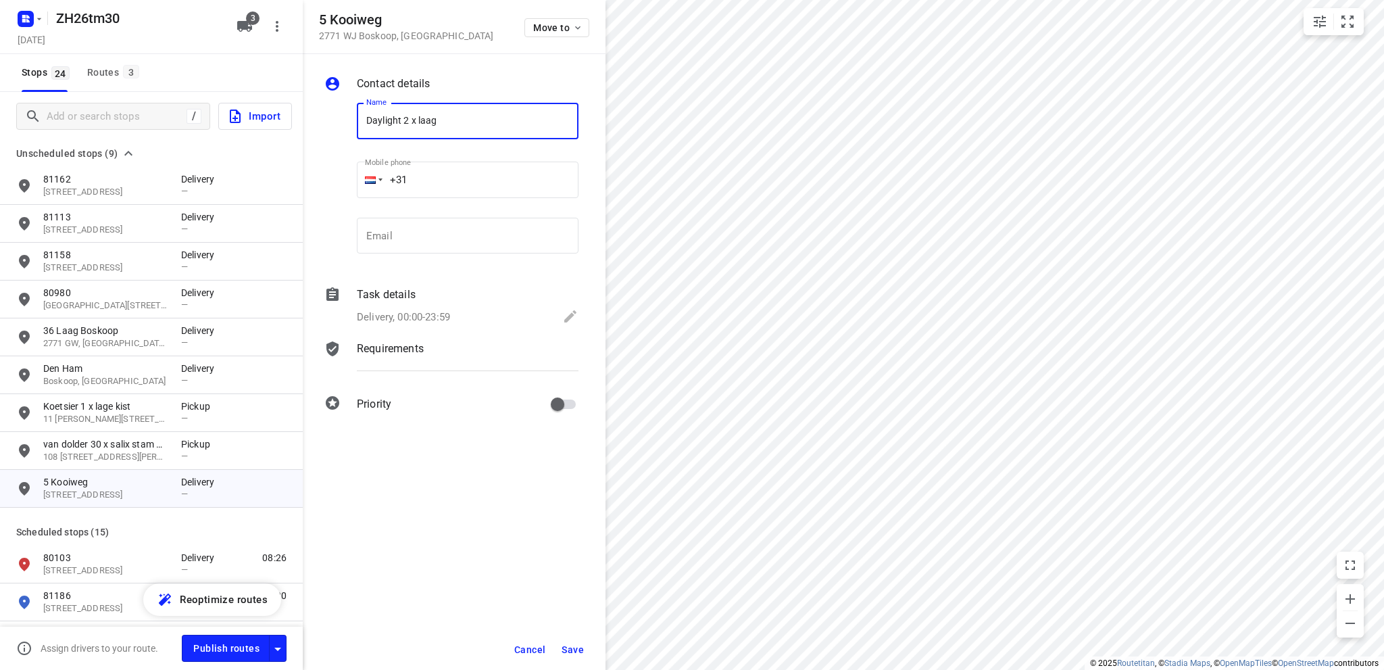
type input "Daylight 2 x laag"
click at [562, 318] on icon at bounding box center [570, 316] width 16 height 16
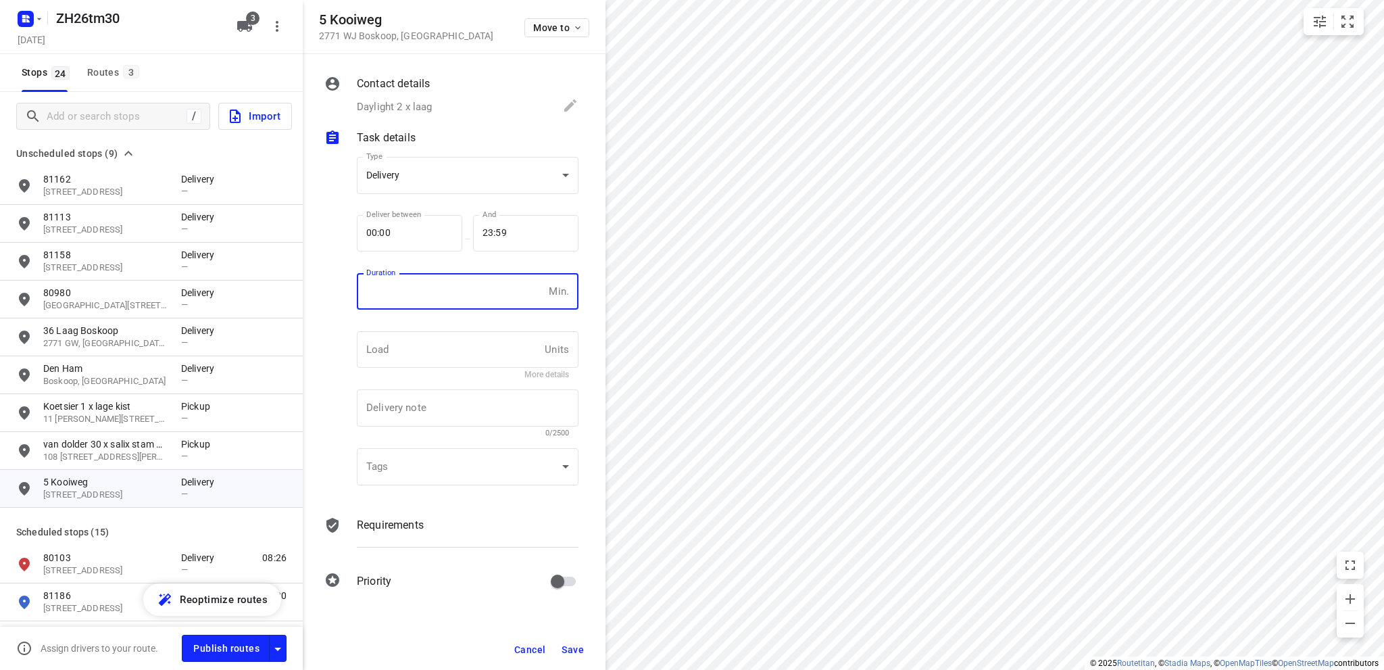
click at [443, 296] on input "number" at bounding box center [450, 291] width 187 height 36
type input "10"
click at [454, 178] on body "i © 2025 Routetitan , © Stadia Maps , © OpenMapTiles © OpenStreetMap contributo…" at bounding box center [692, 335] width 1384 height 670
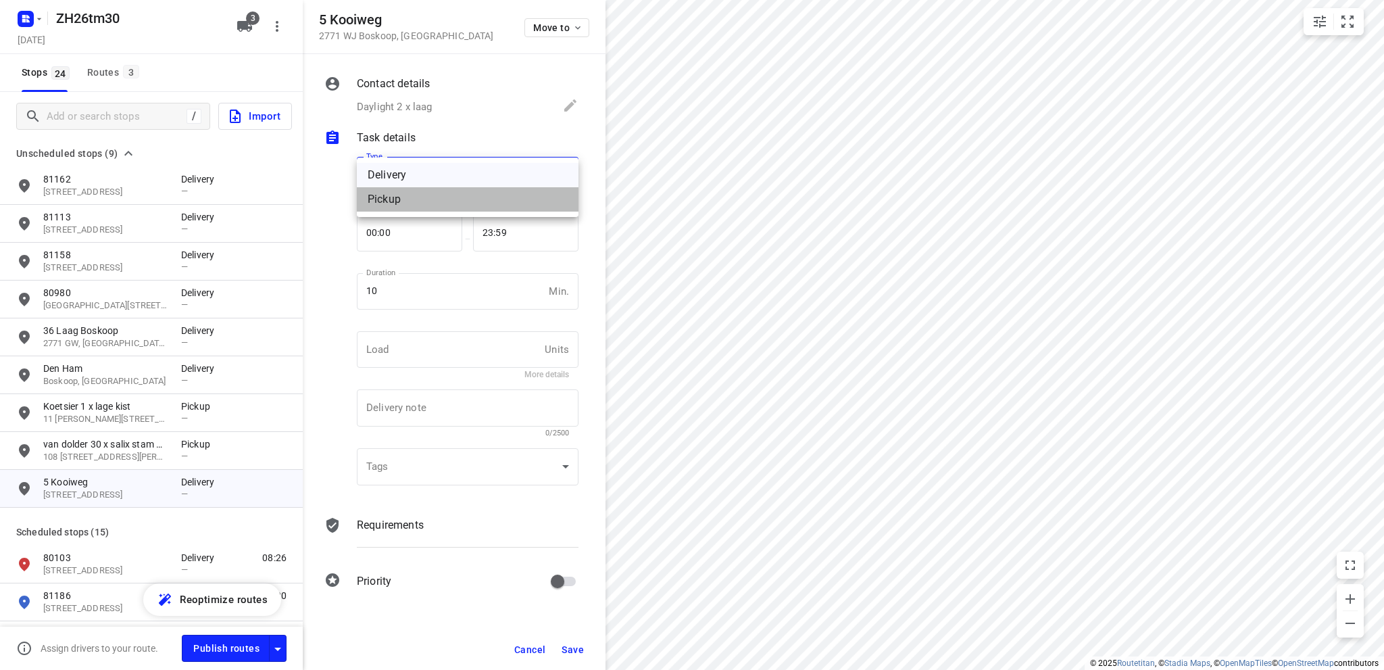
click at [443, 197] on div "Pickup" at bounding box center [468, 199] width 200 height 16
type input "pickup"
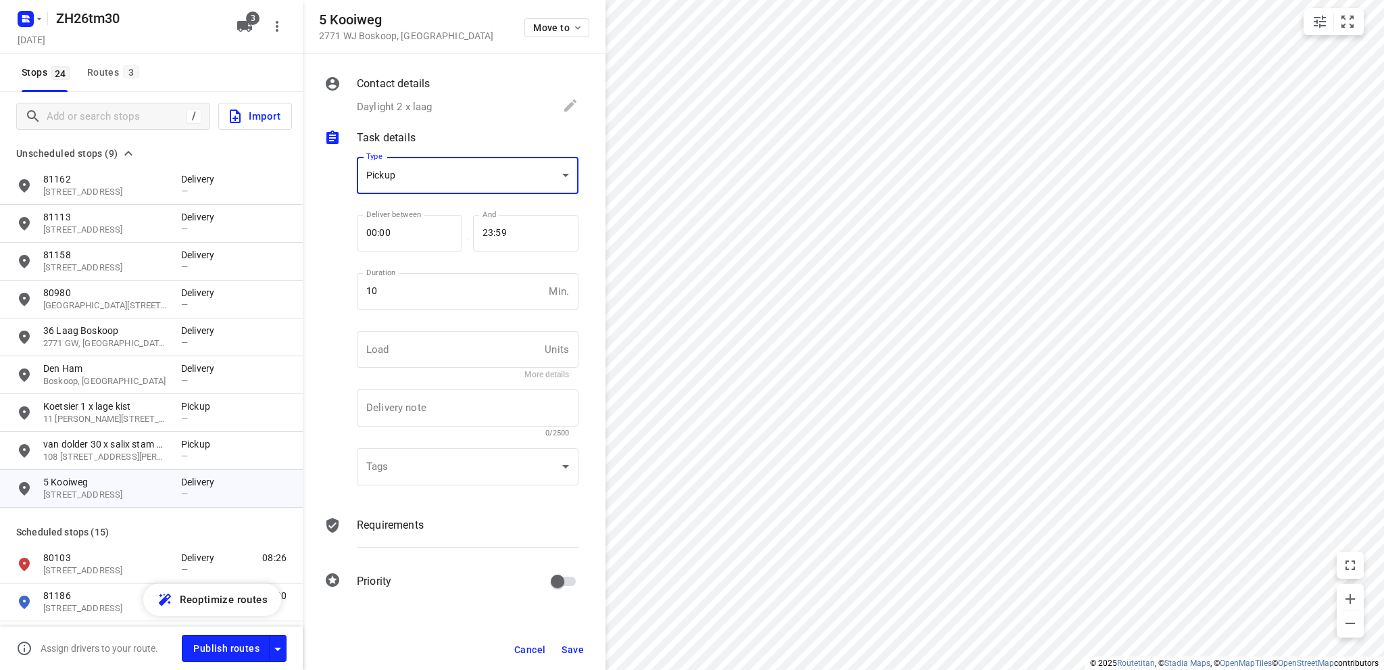
click at [579, 652] on span "Save" at bounding box center [573, 649] width 22 height 11
click at [570, 650] on span "Save" at bounding box center [573, 649] width 22 height 11
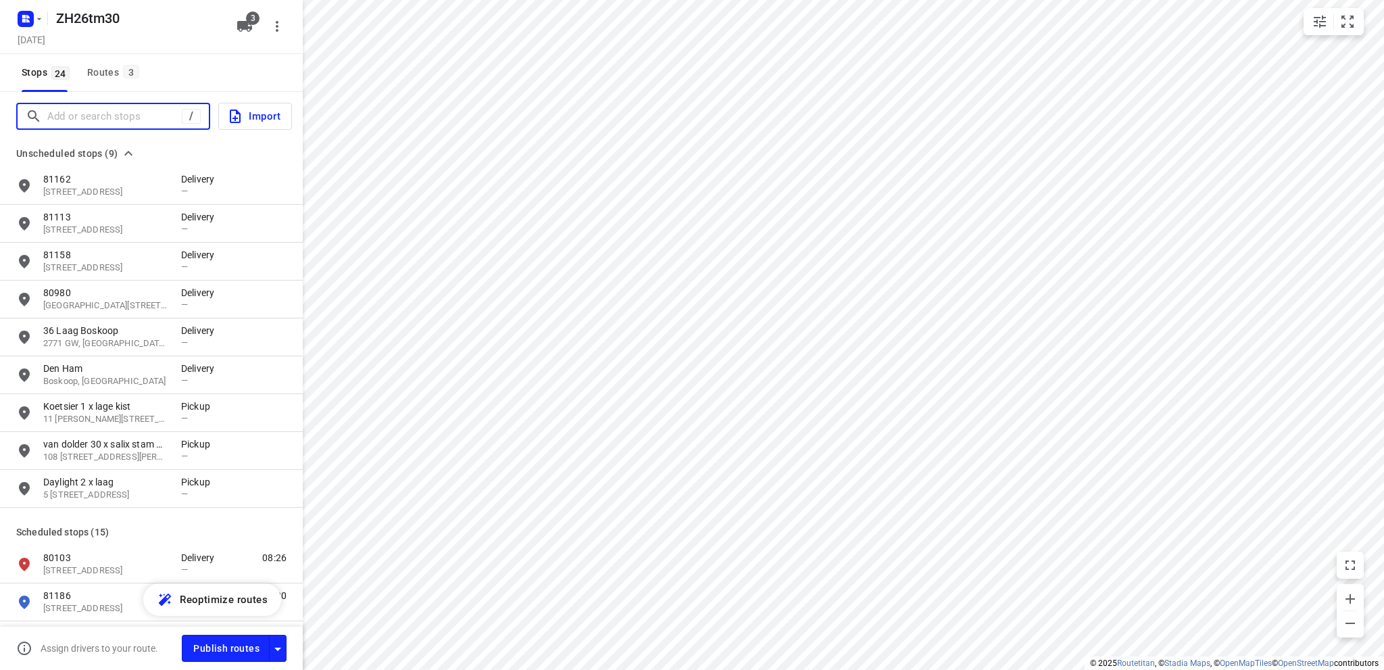
click at [70, 114] on input "Add or search stops" at bounding box center [114, 116] width 135 height 21
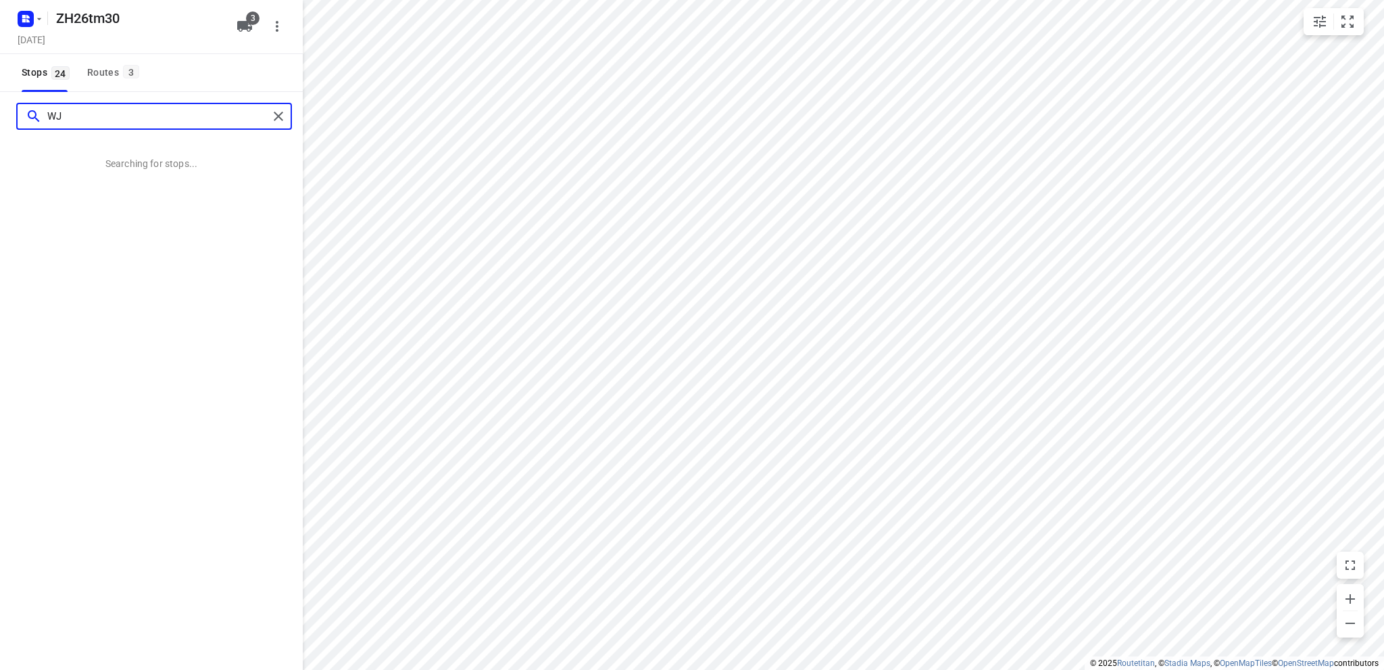
type input "W"
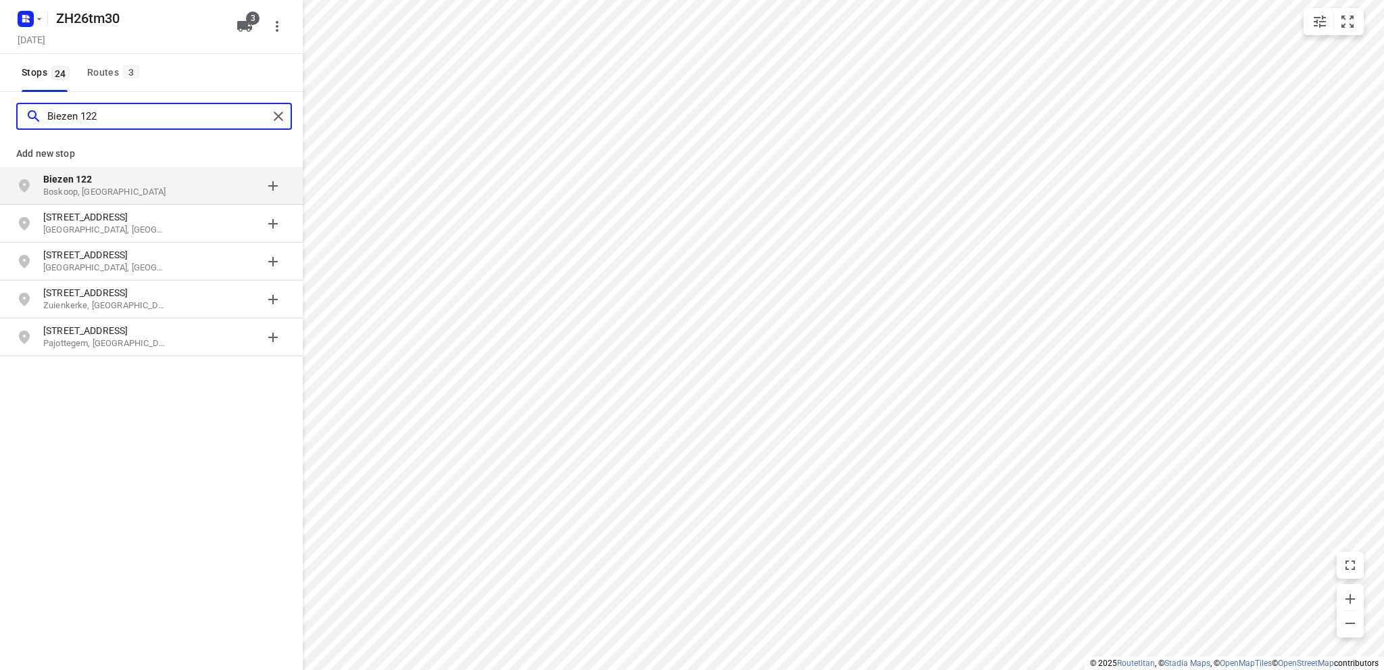
type input "Biezen 122"
click at [77, 187] on p "Boskoop, [GEOGRAPHIC_DATA]" at bounding box center [105, 192] width 124 height 13
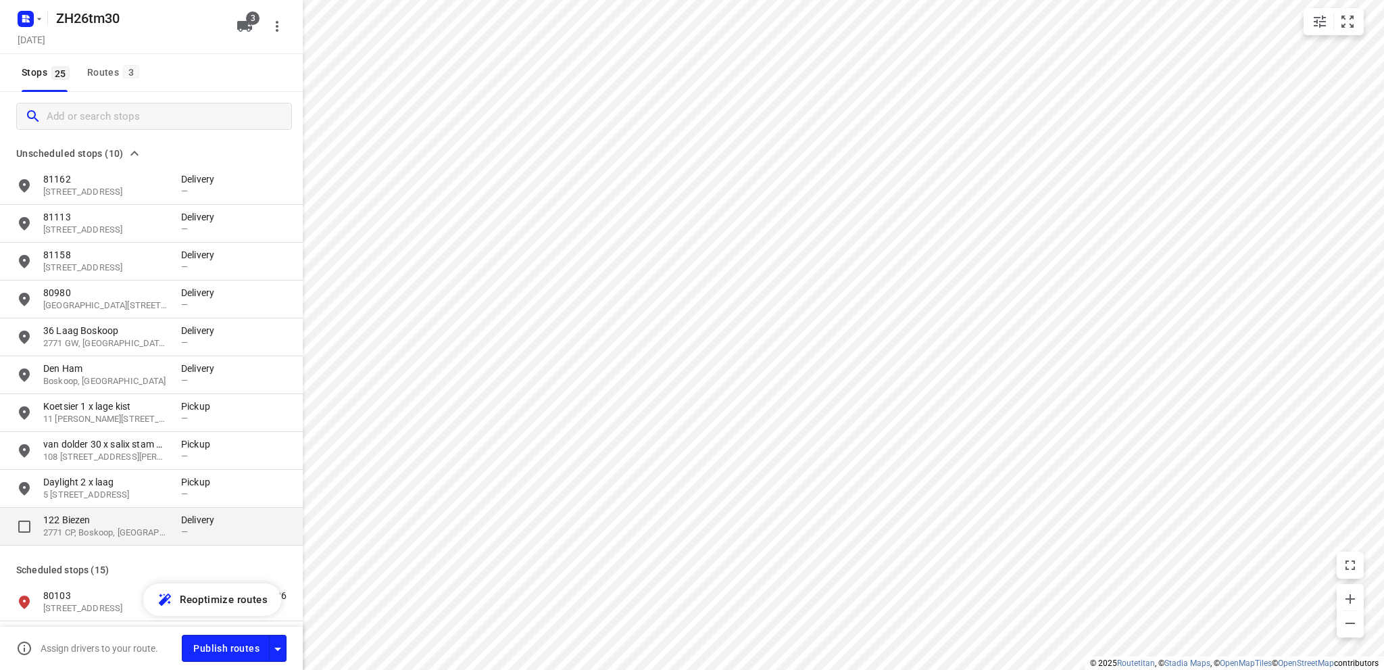
click at [127, 531] on p "2771 CP, Boskoop, [GEOGRAPHIC_DATA]" at bounding box center [105, 533] width 124 height 13
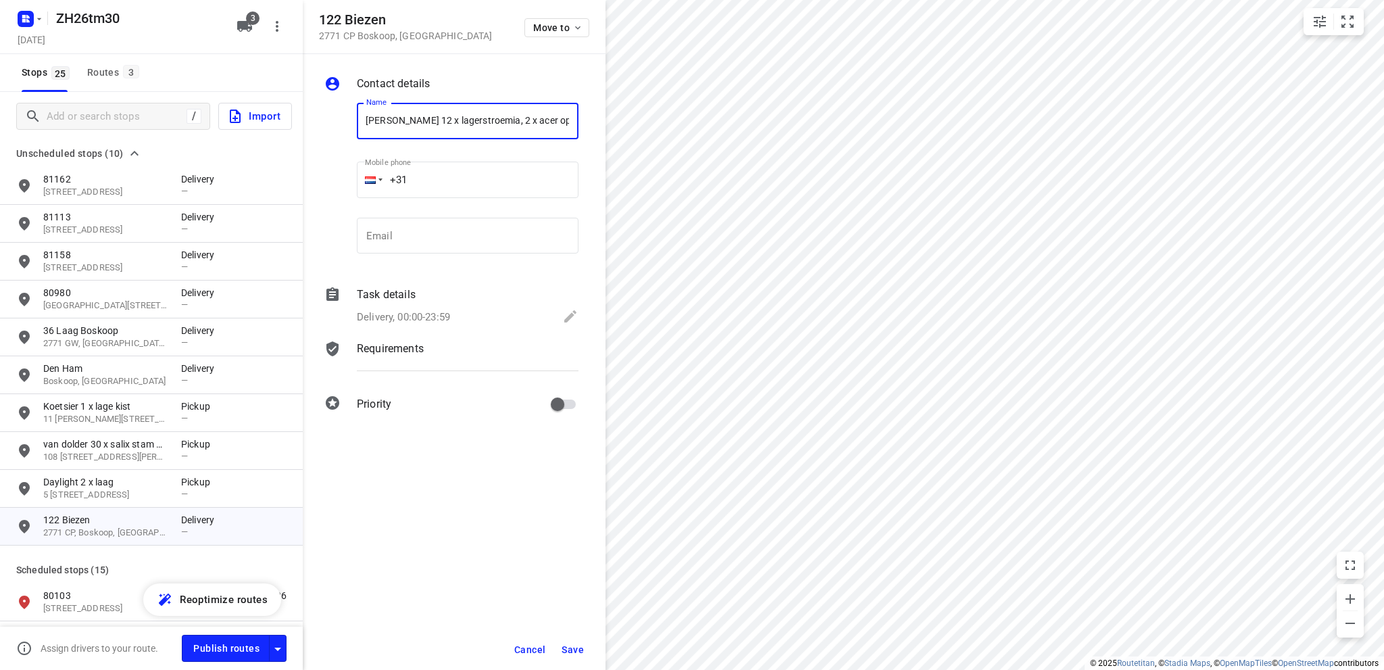
scroll to position [0, 9]
type input "[PERSON_NAME] 12 x lagerstroemia, 2 x acer op stam"
click at [571, 315] on icon at bounding box center [570, 316] width 12 height 12
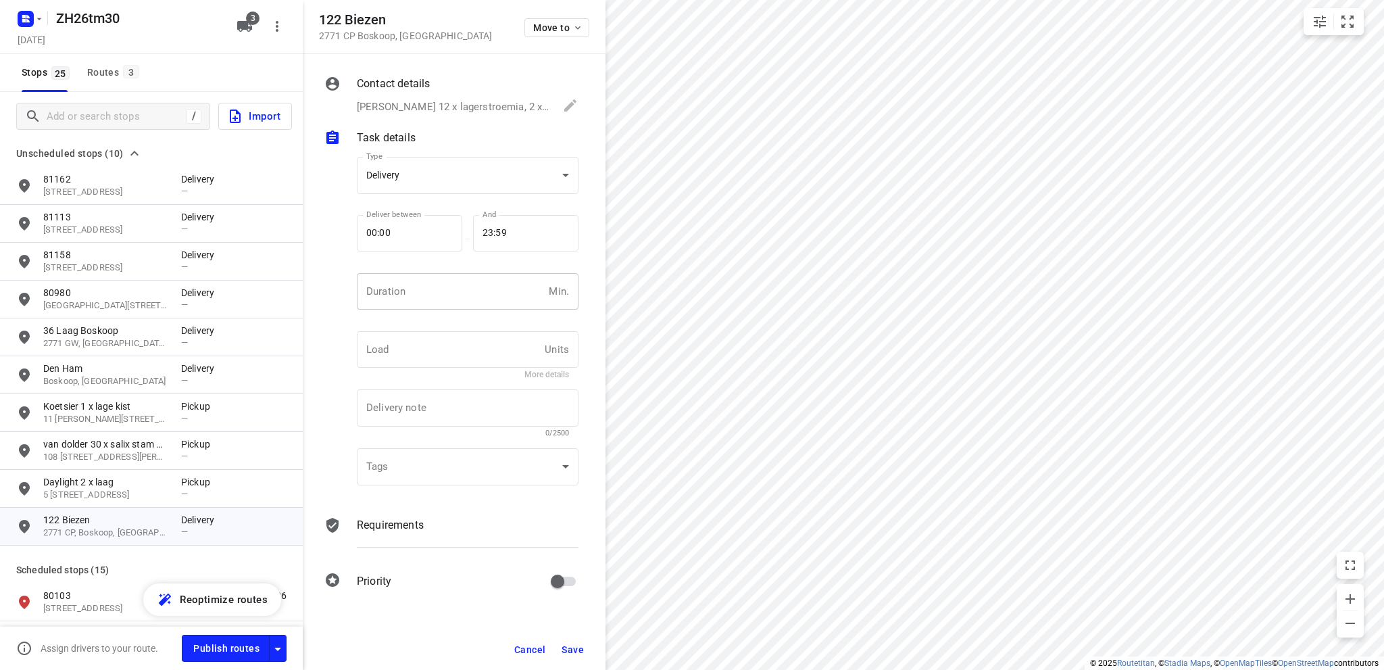
click at [462, 293] on input "number" at bounding box center [450, 291] width 187 height 36
type input "10"
click at [433, 170] on body "i © 2025 Routetitan , © Stadia Maps , © OpenMapTiles © OpenStreetMap contributo…" at bounding box center [692, 335] width 1384 height 670
click at [424, 200] on div "Pickup" at bounding box center [468, 199] width 200 height 16
type input "pickup"
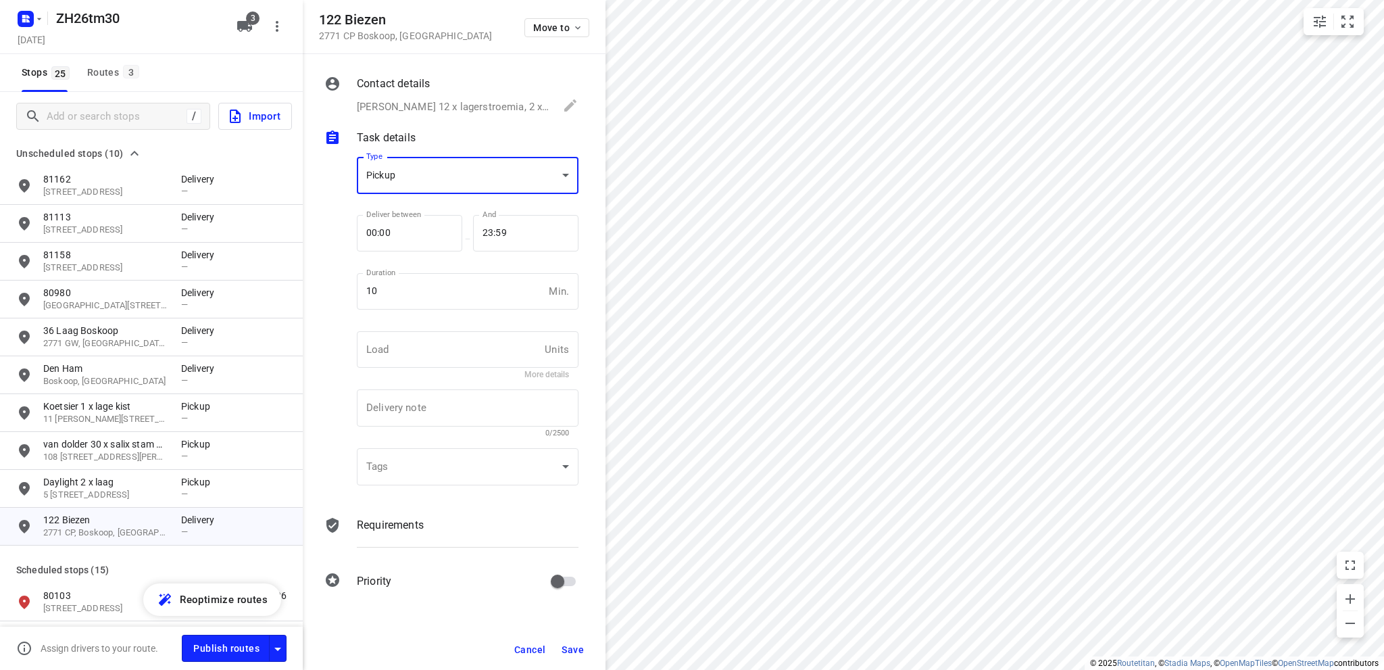
click at [576, 648] on span "Save" at bounding box center [573, 649] width 22 height 11
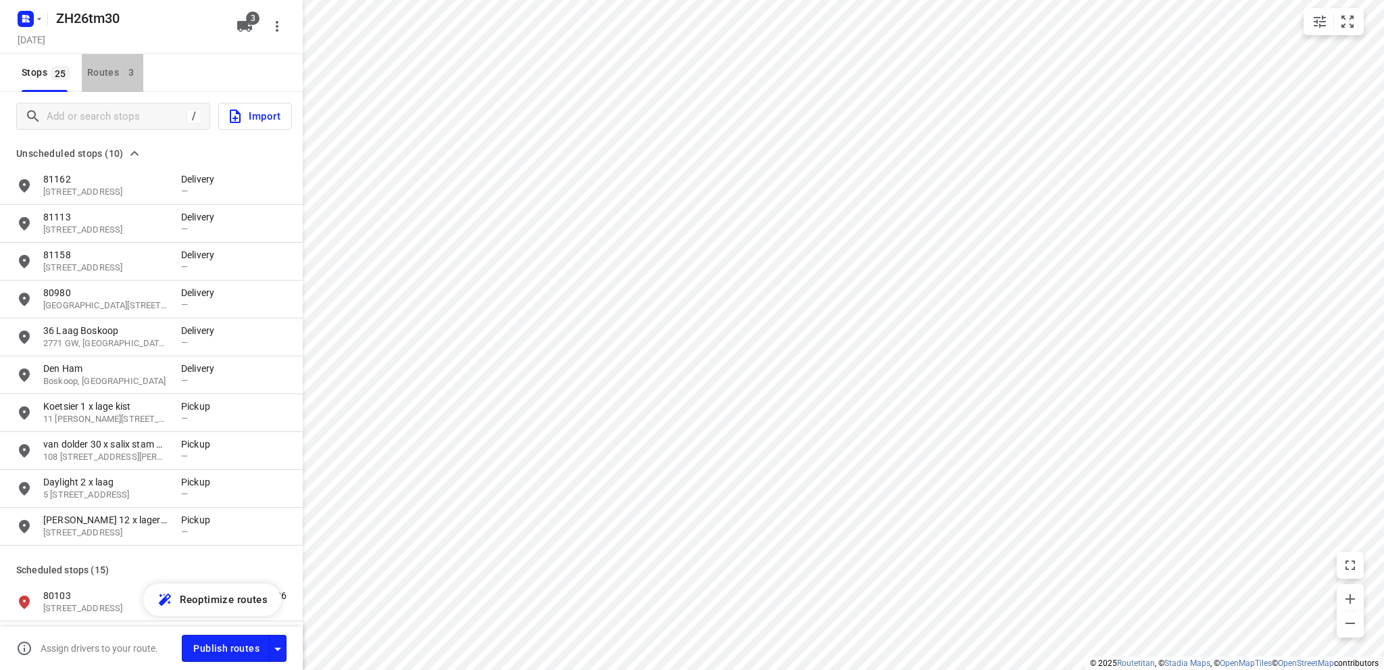
click at [103, 70] on div "Routes 3" at bounding box center [115, 72] width 56 height 17
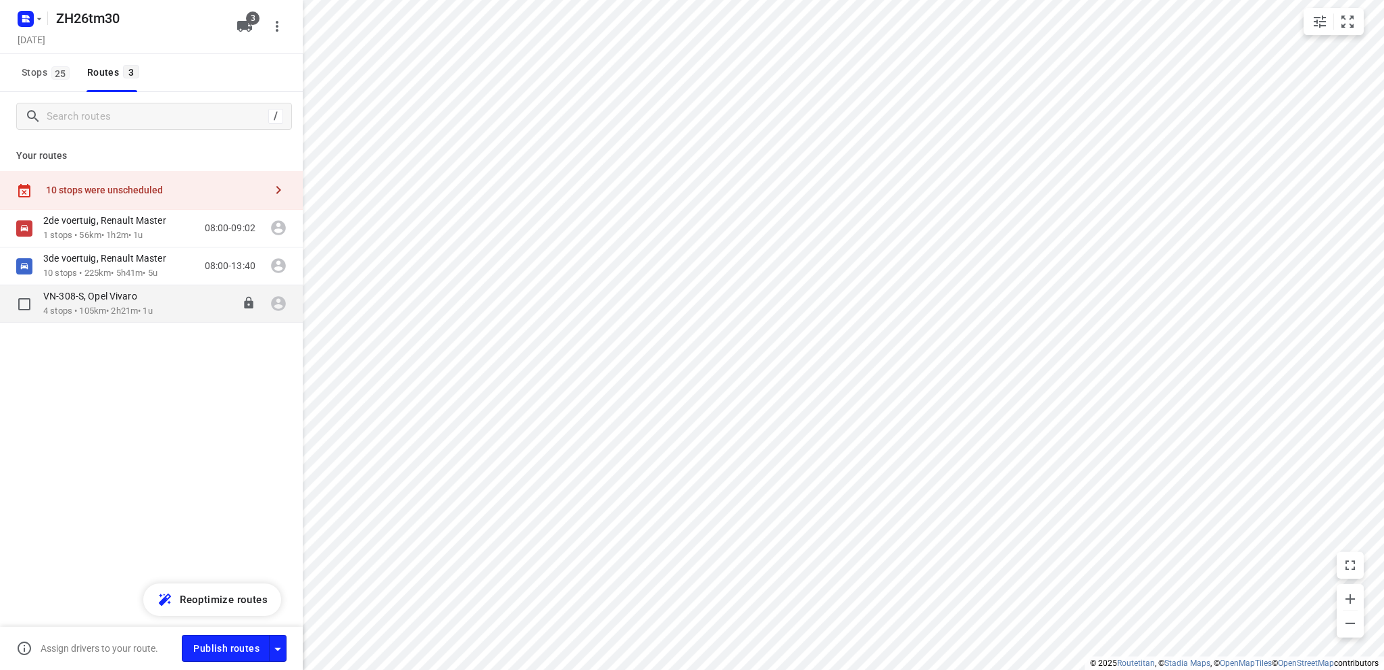
click at [105, 299] on p "VN-308-S, Opel Vivaro" at bounding box center [94, 296] width 102 height 12
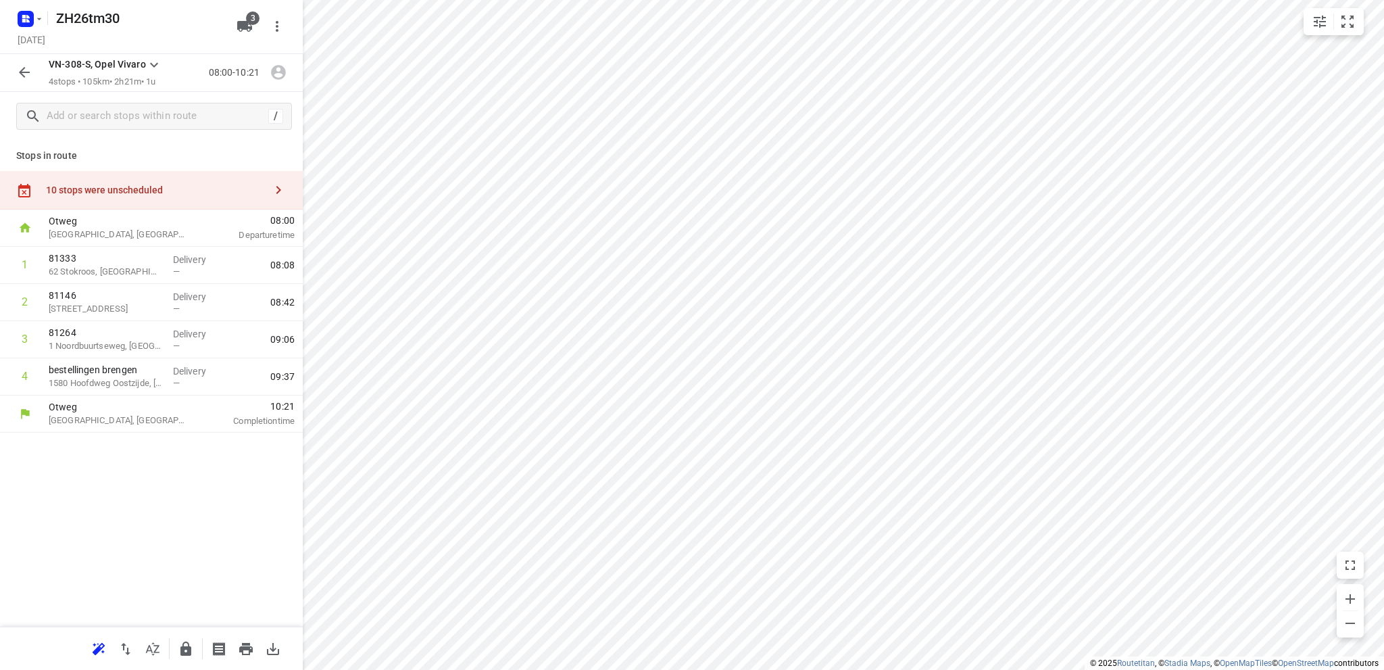
click at [108, 190] on div "10 stops were unscheduled" at bounding box center [155, 190] width 219 height 11
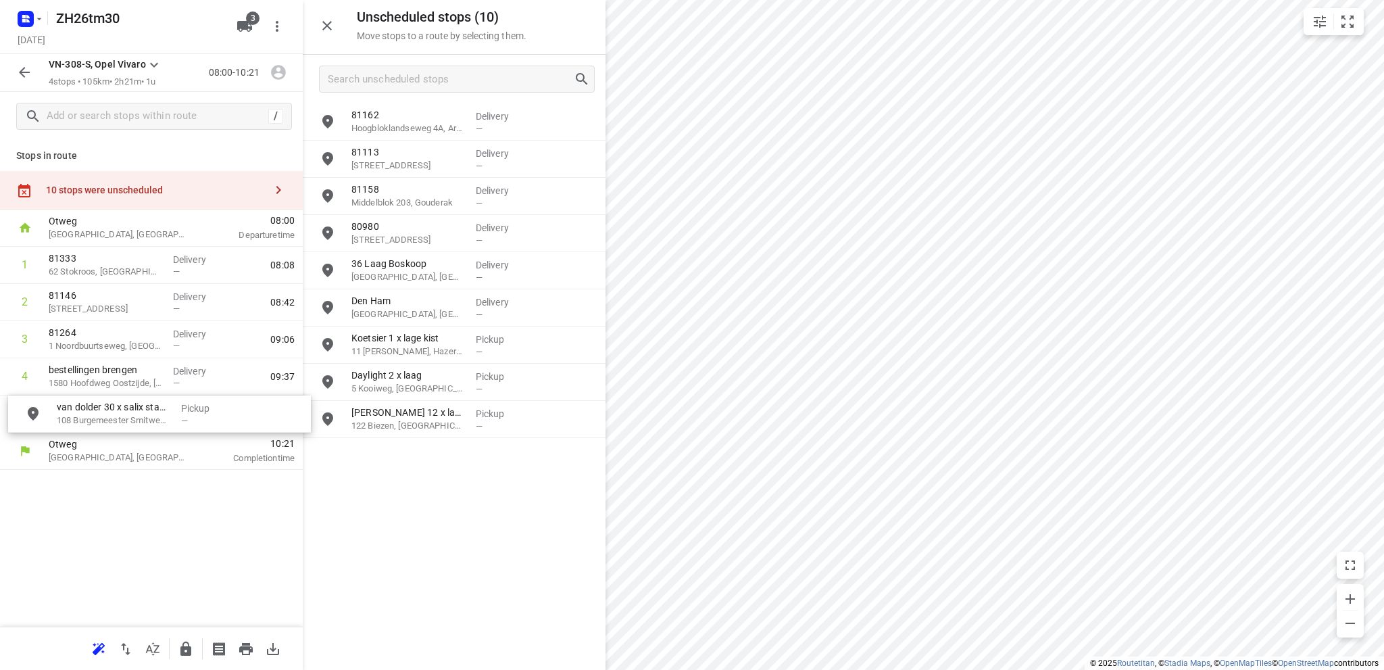
drag, startPoint x: 401, startPoint y: 387, endPoint x: 100, endPoint y: 420, distance: 303.2
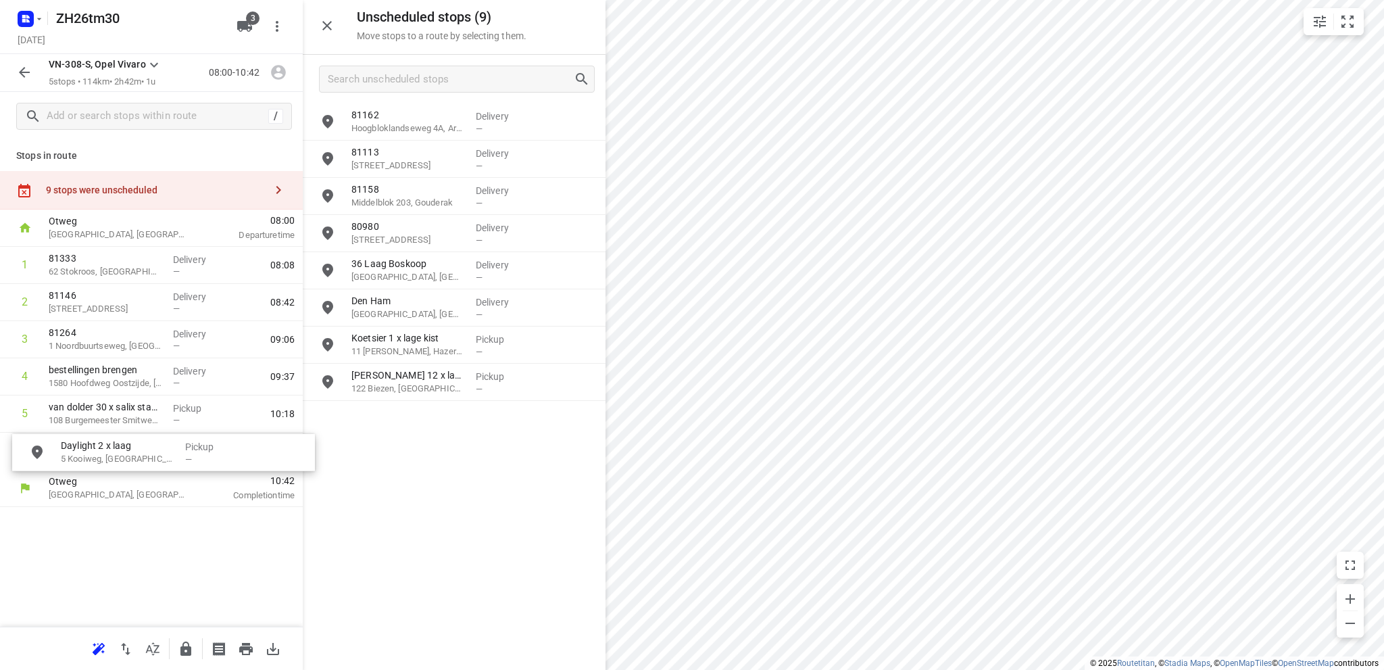
drag, startPoint x: 403, startPoint y: 388, endPoint x: 108, endPoint y: 458, distance: 303.0
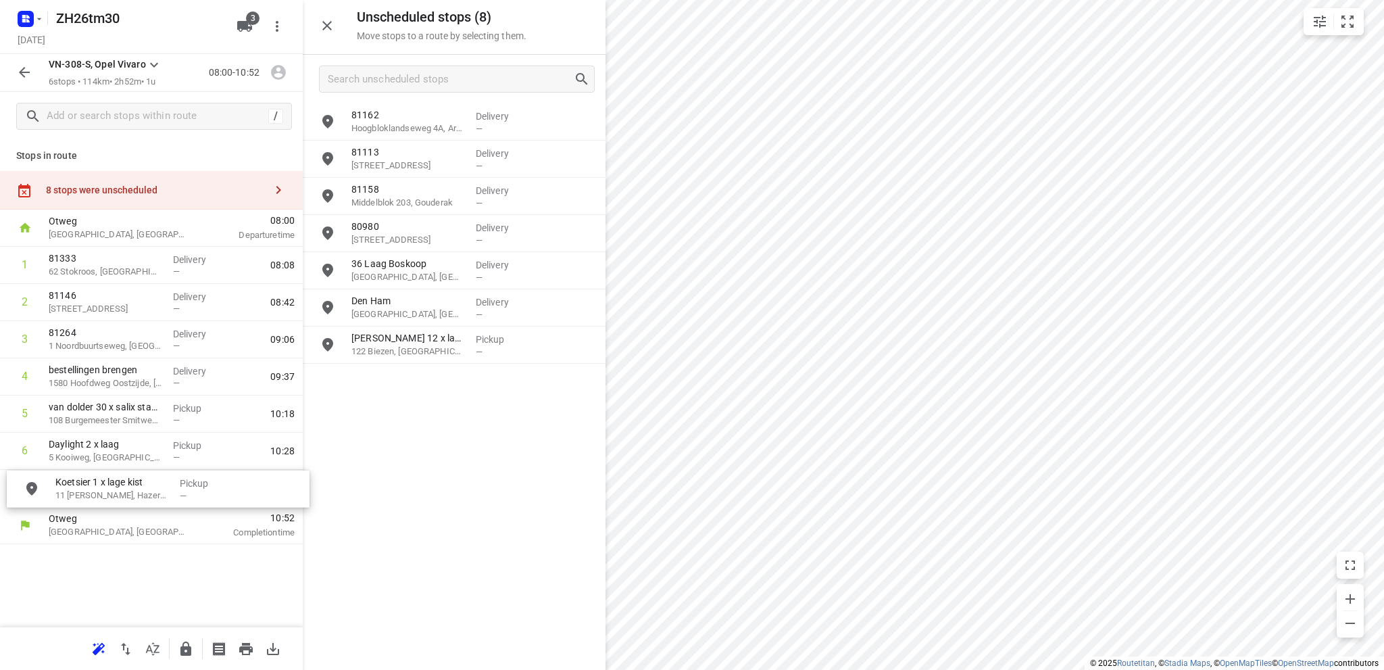
drag, startPoint x: 408, startPoint y: 346, endPoint x: 109, endPoint y: 490, distance: 332.2
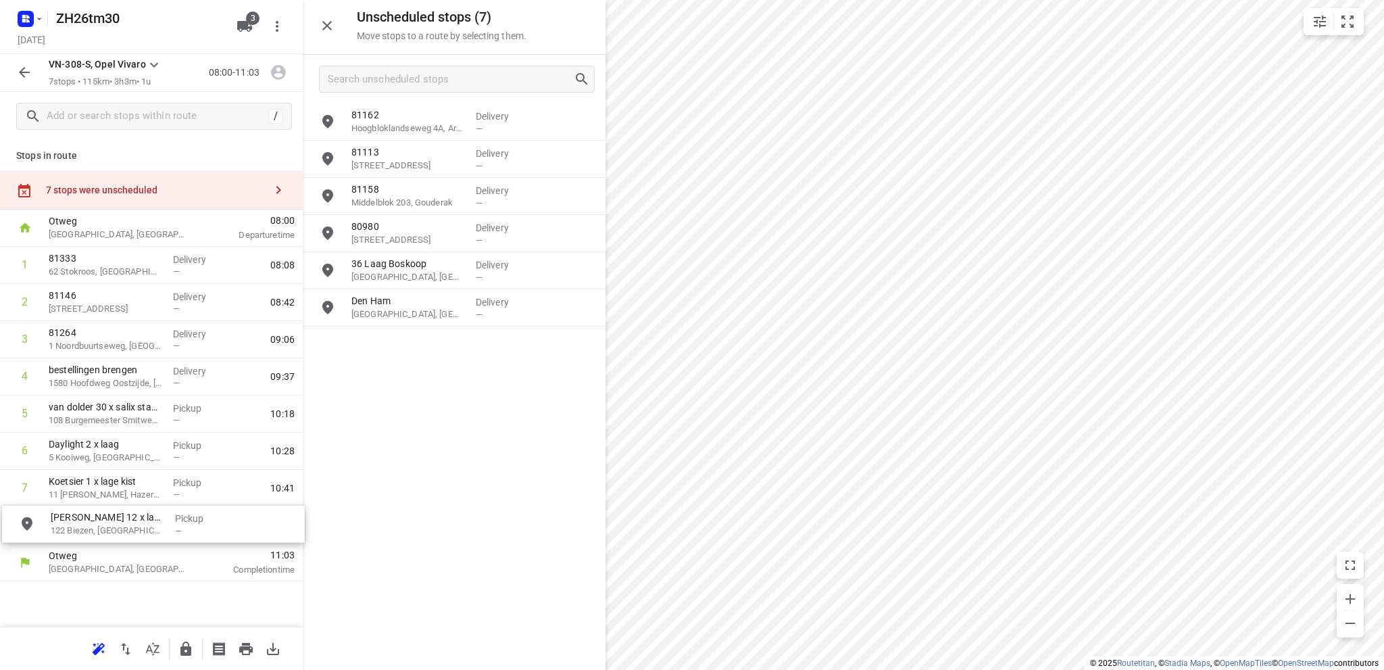
drag, startPoint x: 414, startPoint y: 346, endPoint x: 107, endPoint y: 527, distance: 355.4
click at [247, 643] on icon "button" at bounding box center [246, 649] width 14 height 12
click at [23, 66] on icon "button" at bounding box center [24, 72] width 16 height 16
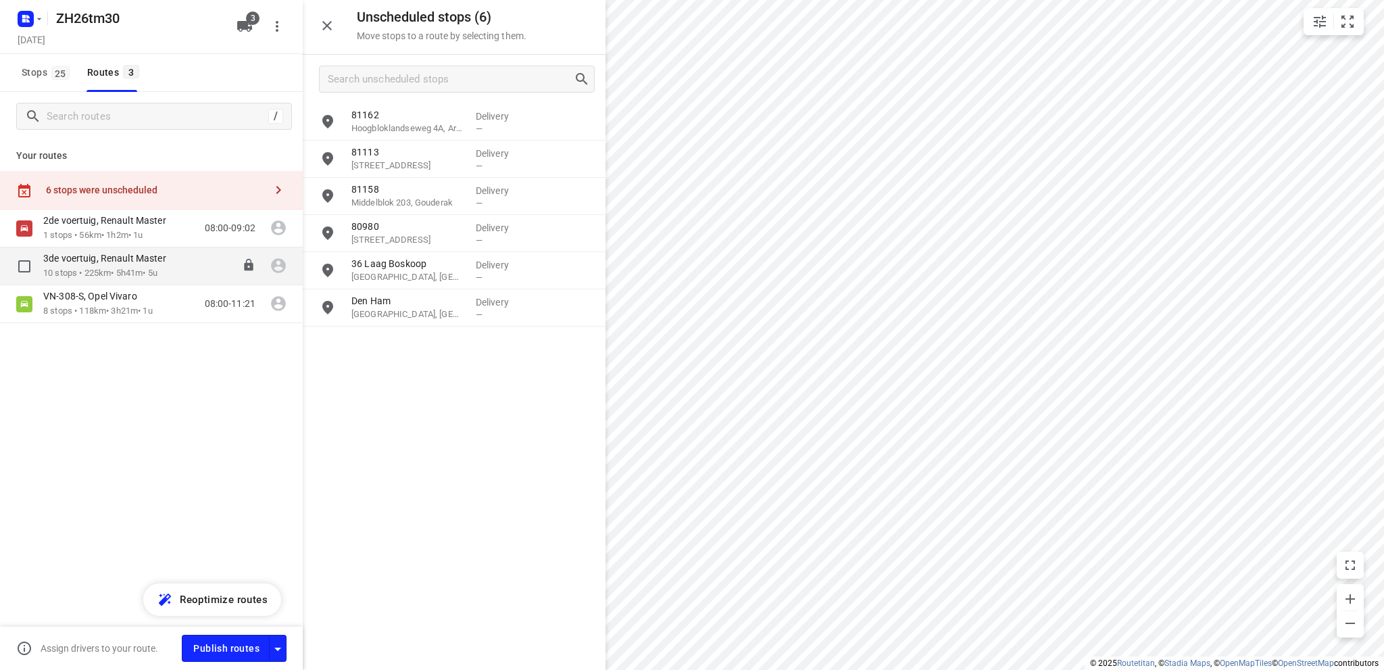
click at [84, 263] on p "3de voertuig, Renault Master" at bounding box center [108, 258] width 131 height 12
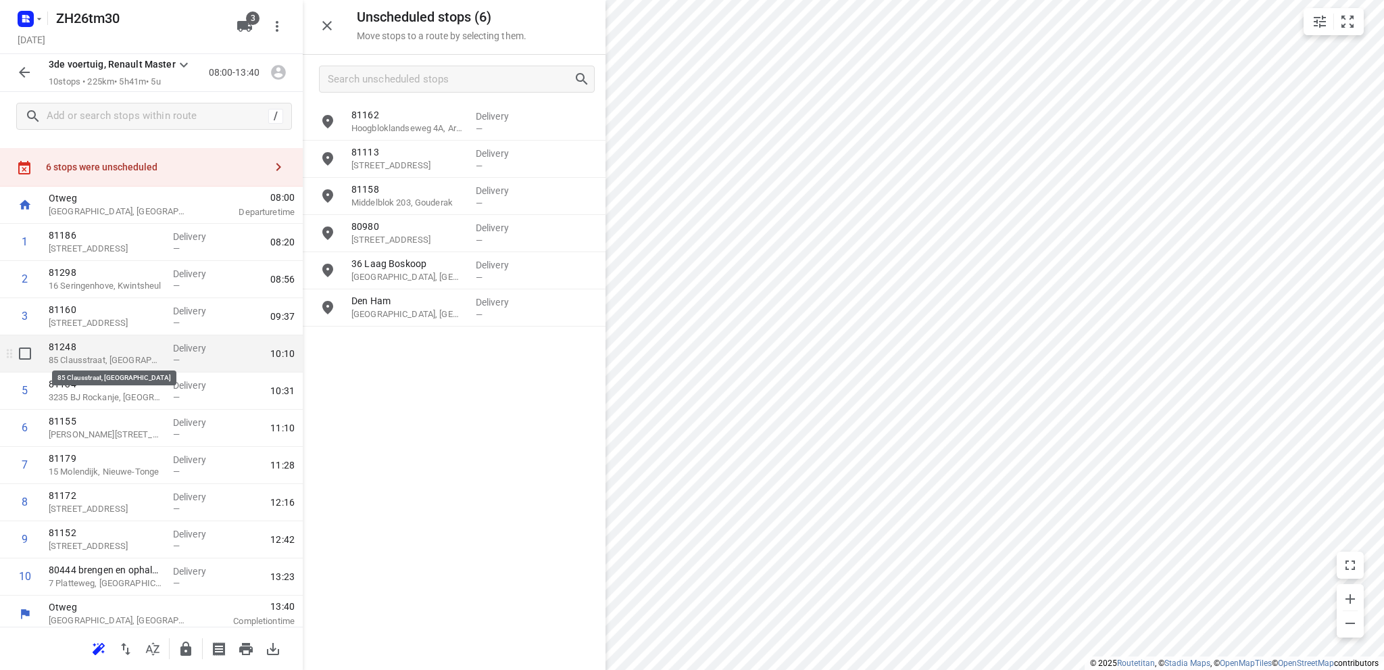
scroll to position [28, 0]
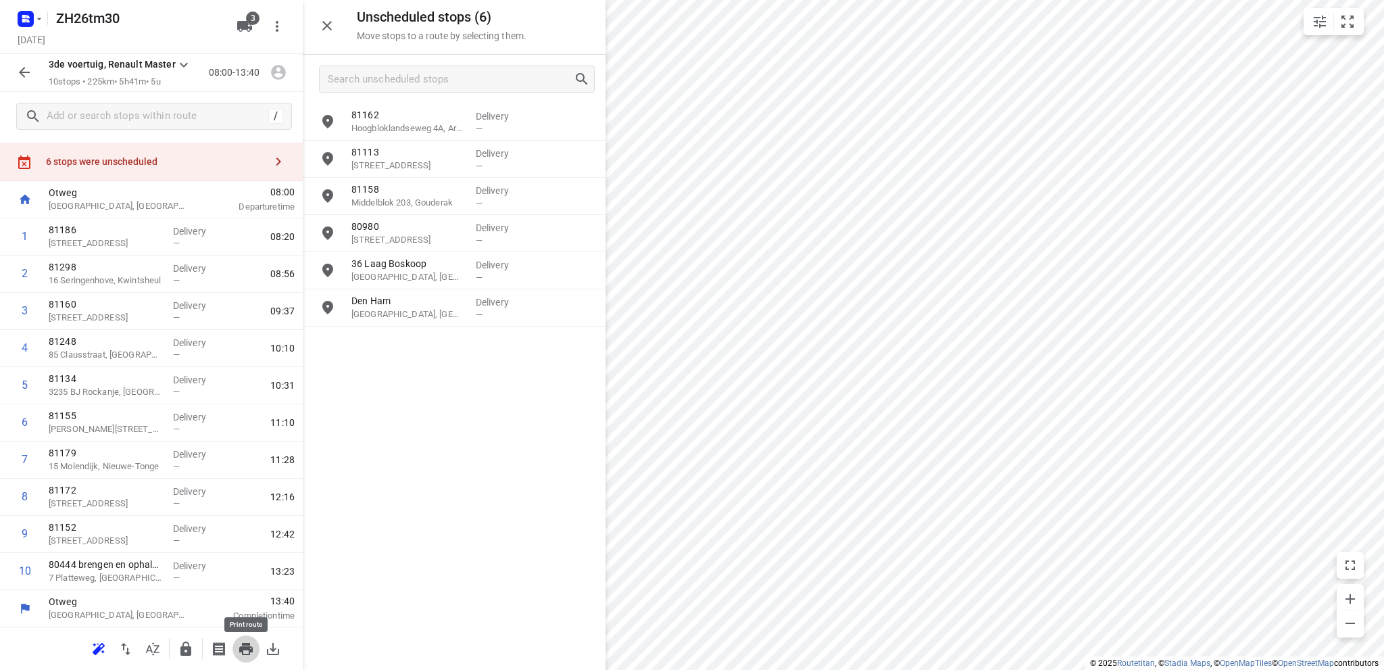
click at [246, 647] on icon "button" at bounding box center [246, 649] width 14 height 12
drag, startPoint x: 193, startPoint y: 264, endPoint x: 238, endPoint y: 281, distance: 47.5
click at [199, 262] on div "1 81186 [STREET_ADDRESS] Delivery — 08:20 81298 16 [GEOGRAPHIC_DATA], [GEOGRAPH…" at bounding box center [151, 404] width 303 height 372
click at [239, 249] on div "08:20" at bounding box center [265, 236] width 75 height 37
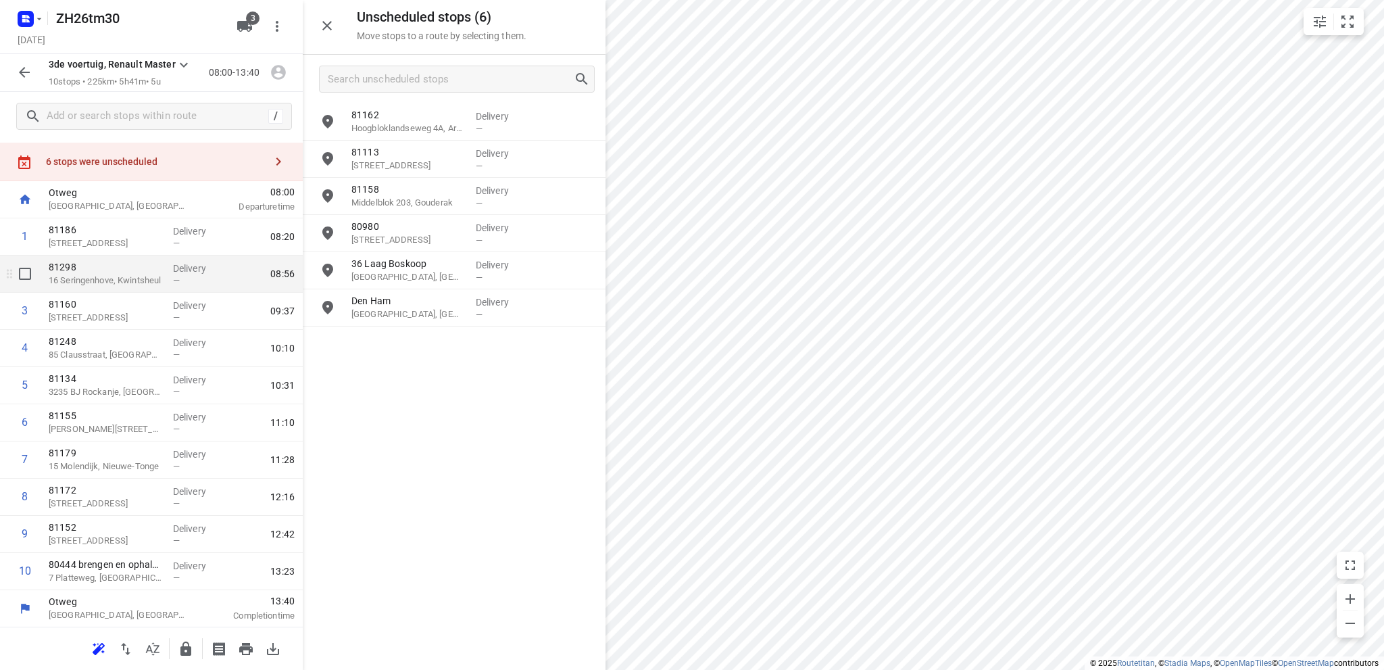
click at [238, 281] on div "1 81186 [STREET_ADDRESS] Delivery — 08:20 81298 16 [GEOGRAPHIC_DATA], [GEOGRAPH…" at bounding box center [151, 404] width 303 height 372
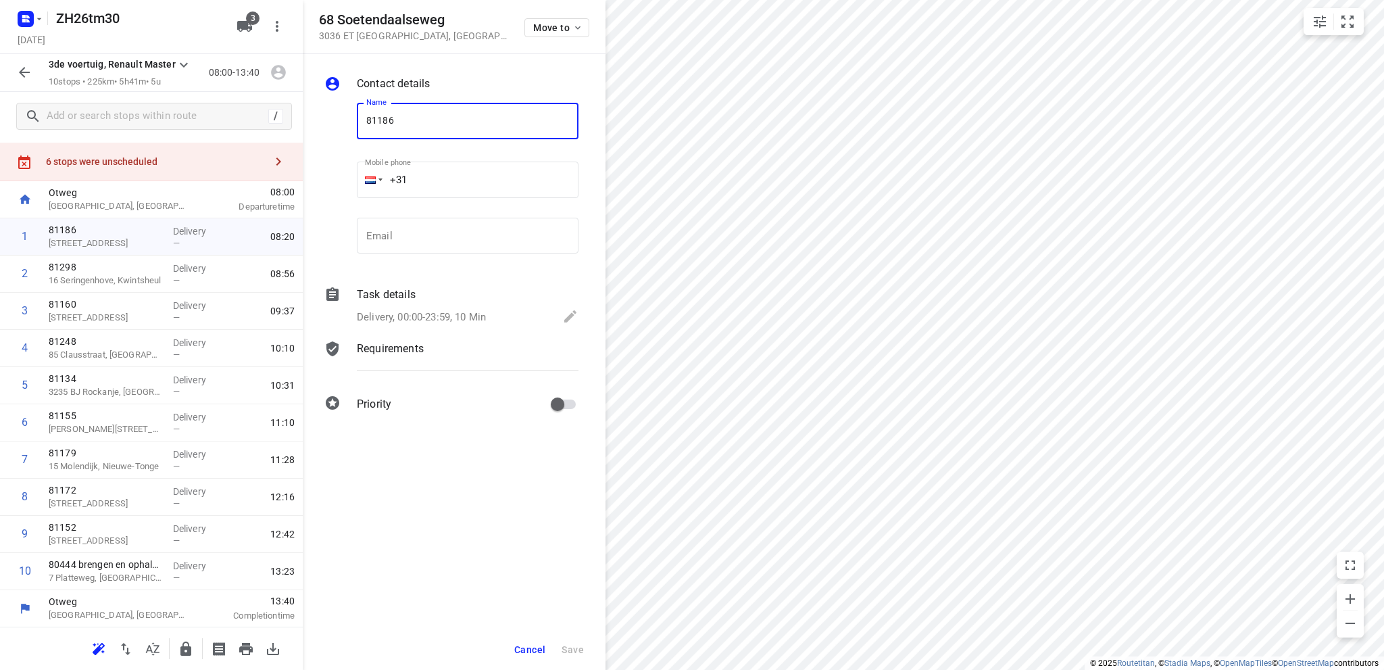
click at [533, 649] on span "Cancel" at bounding box center [529, 649] width 31 height 11
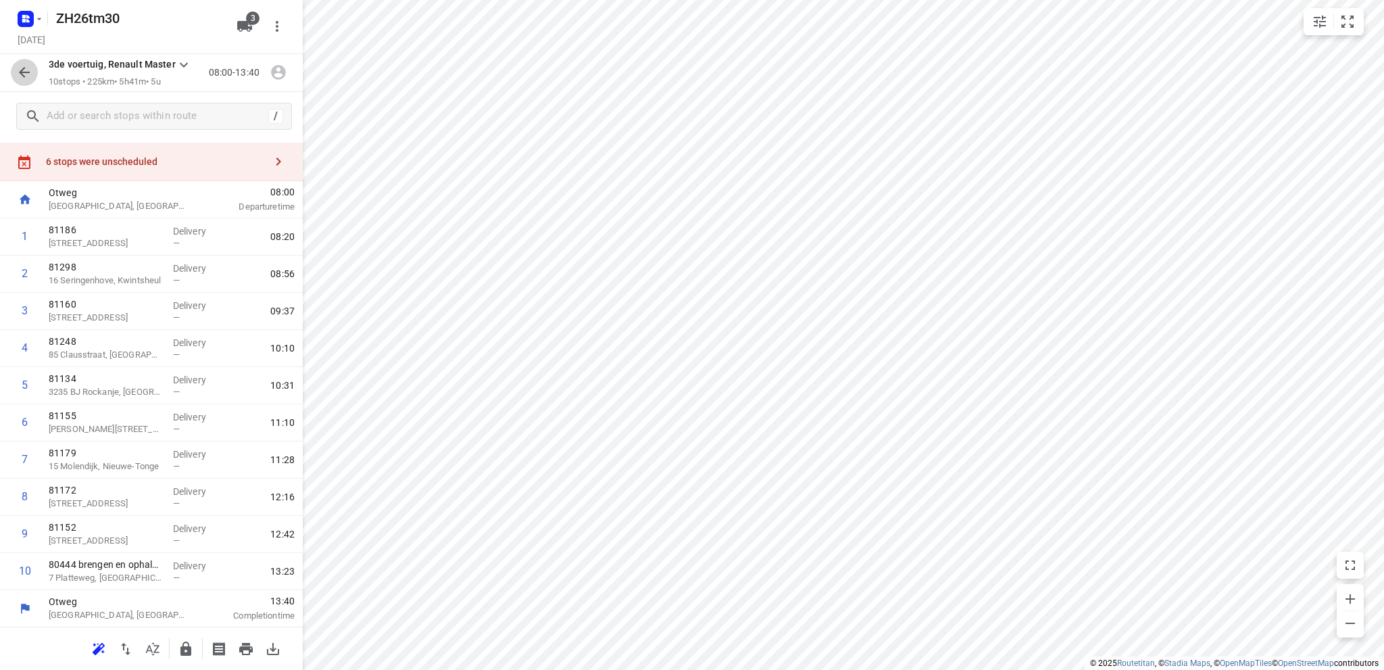
click at [22, 68] on icon "button" at bounding box center [24, 72] width 16 height 16
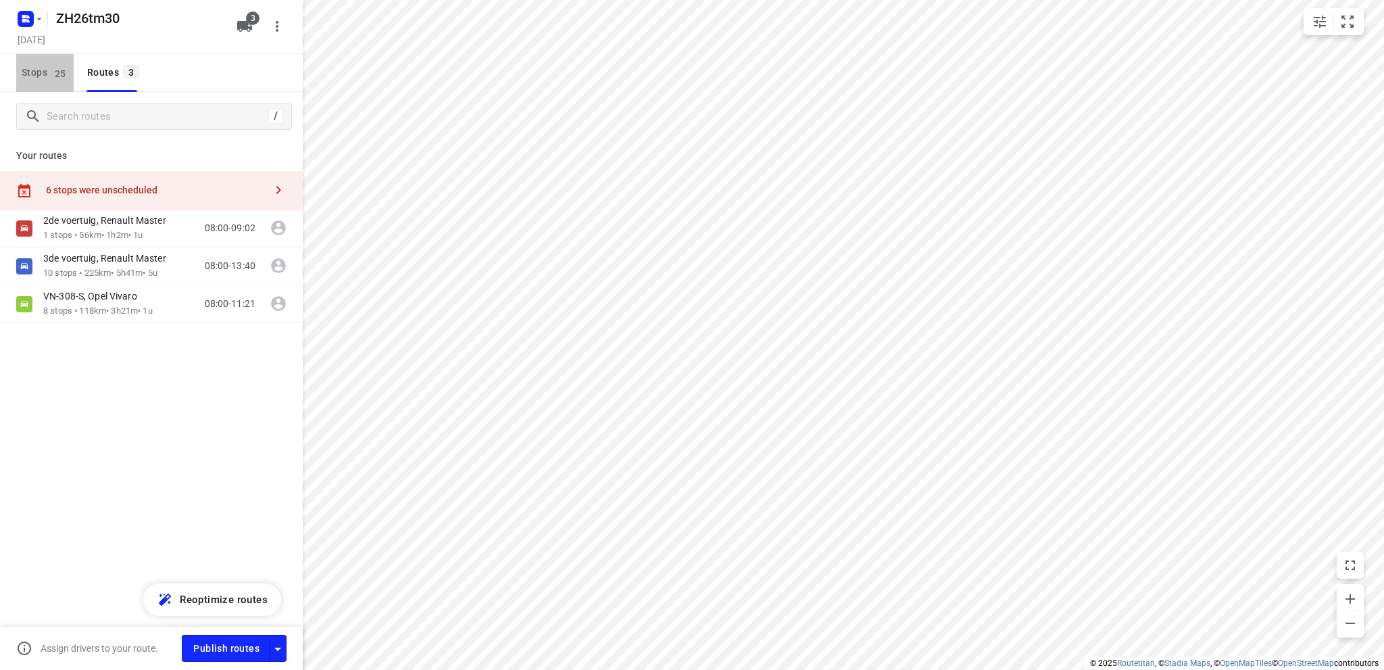
click at [22, 68] on span "Stops 25" at bounding box center [48, 72] width 52 height 17
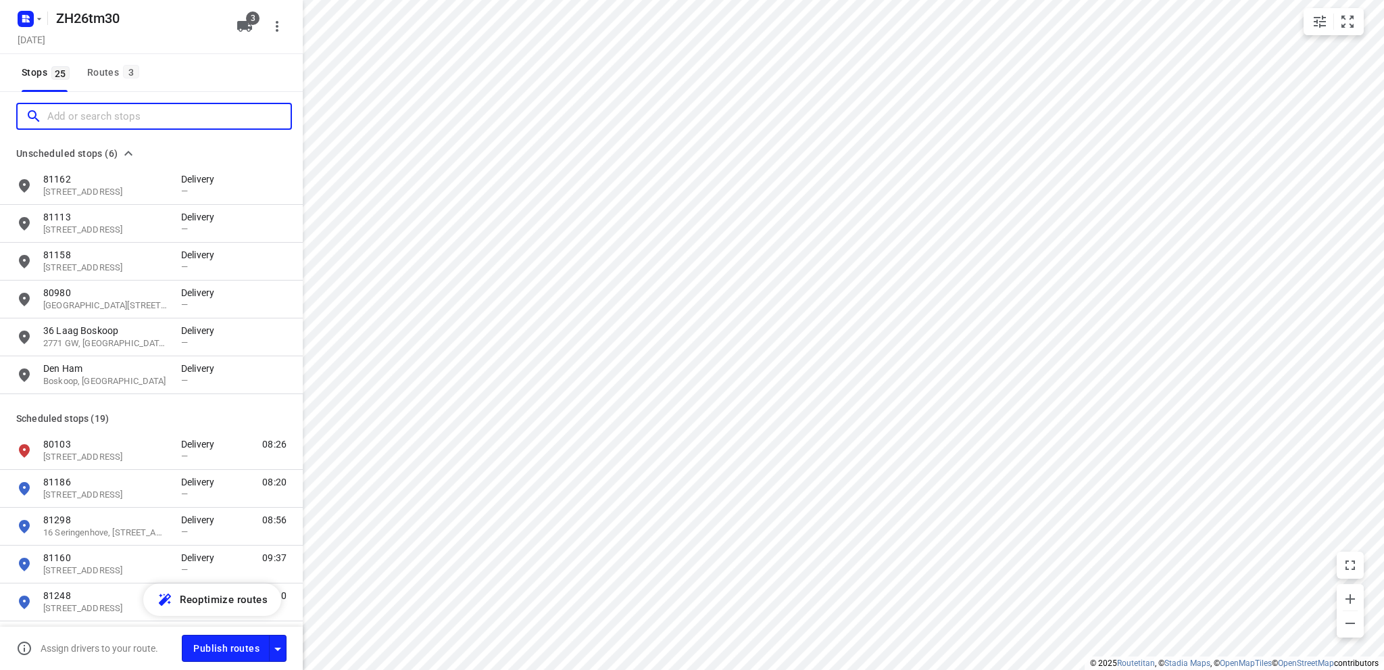
click at [68, 114] on input "Add or search stops" at bounding box center [168, 116] width 243 height 21
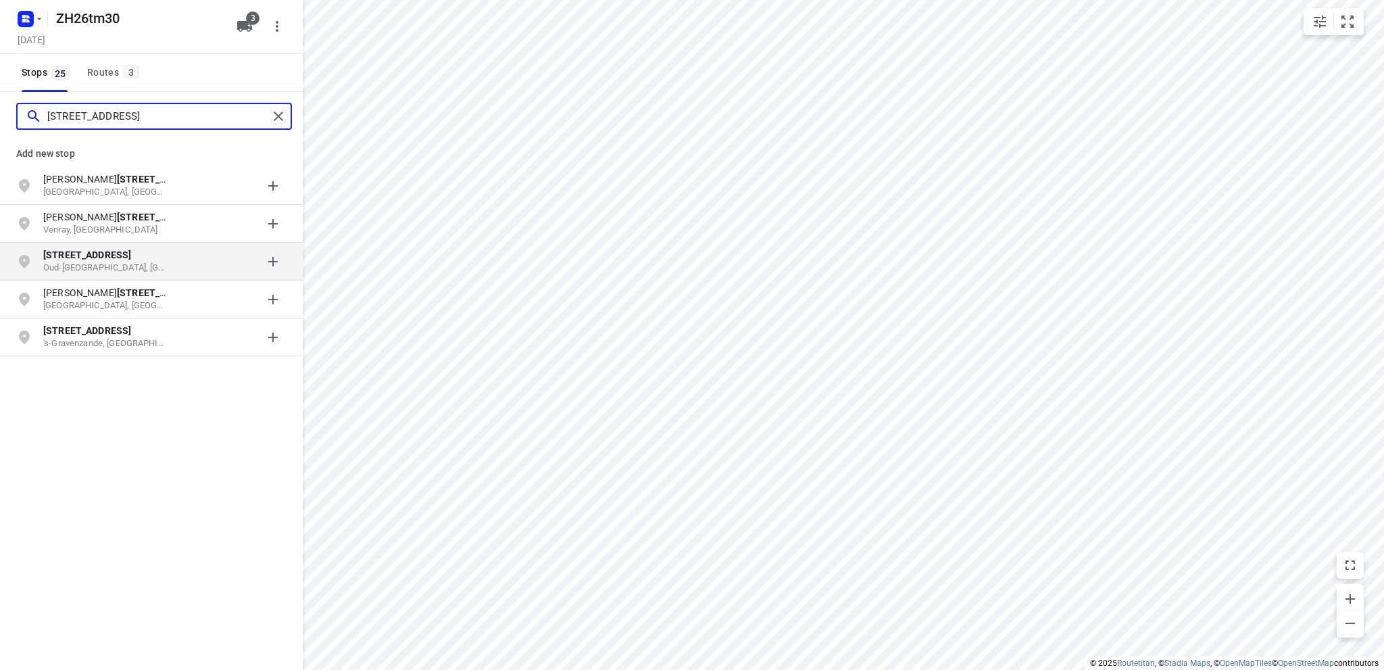
type input "[STREET_ADDRESS]"
click at [105, 262] on p "Oud-[GEOGRAPHIC_DATA], [GEOGRAPHIC_DATA]" at bounding box center [105, 268] width 124 height 13
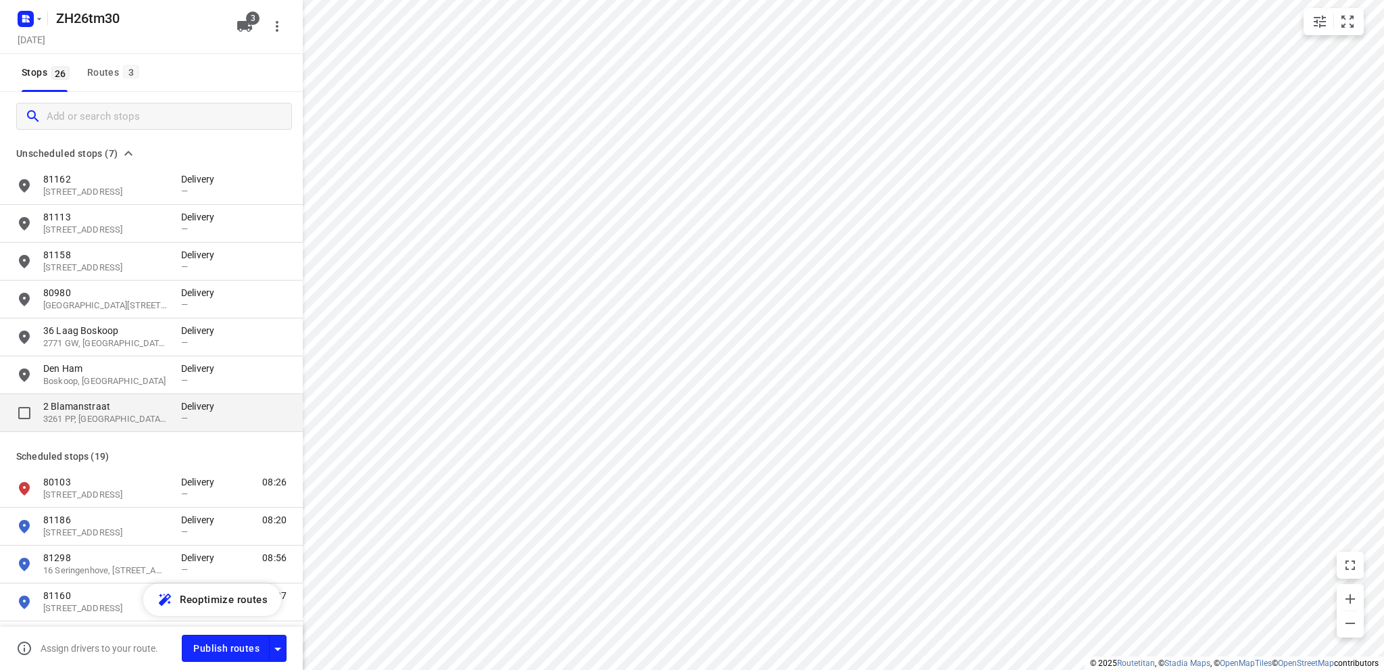
click at [84, 412] on p "2 Blamanstraat" at bounding box center [105, 406] width 124 height 14
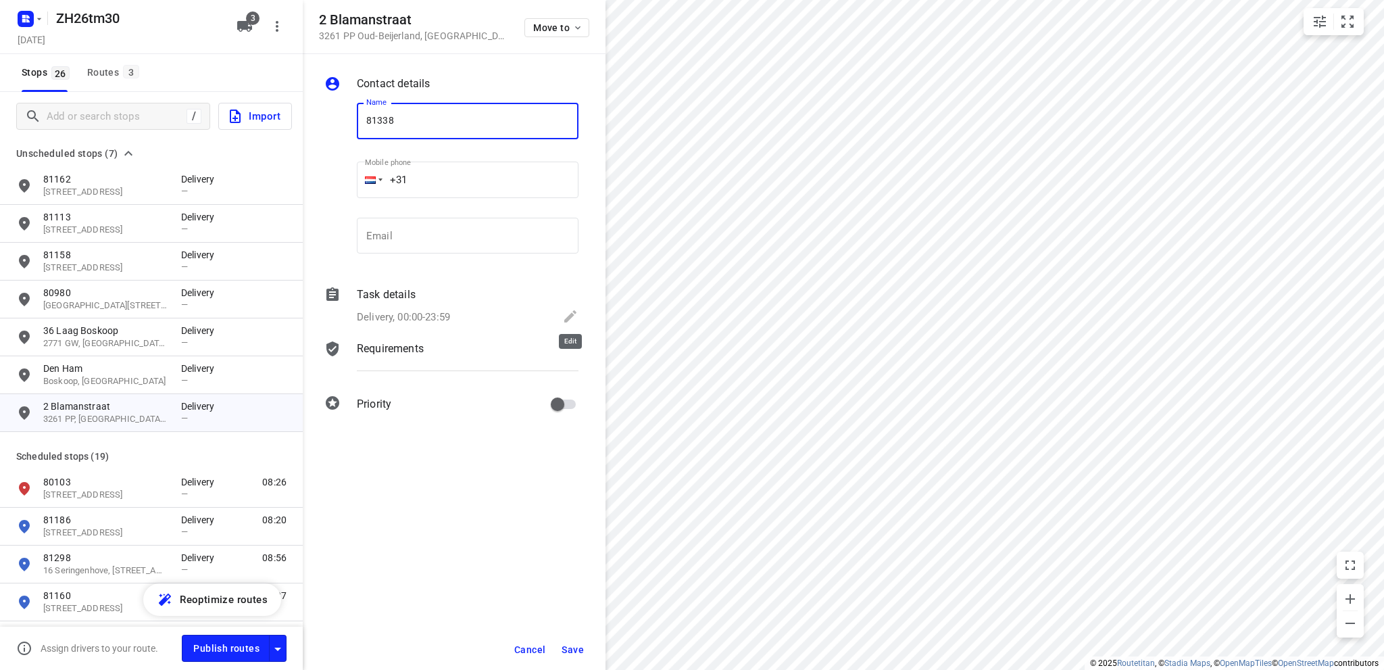
type input "81338"
click at [566, 315] on icon at bounding box center [570, 316] width 16 height 16
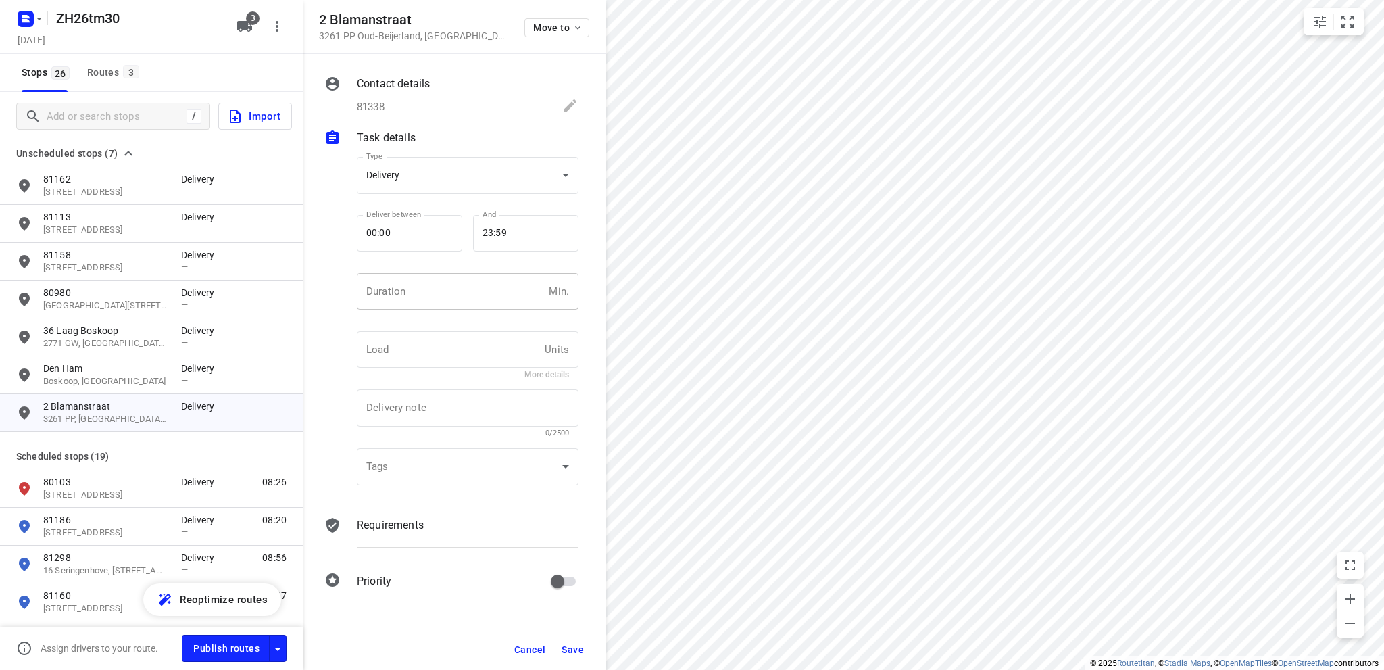
click at [408, 291] on input "number" at bounding box center [450, 291] width 187 height 36
type input "10"
click at [573, 648] on span "Save" at bounding box center [573, 649] width 22 height 11
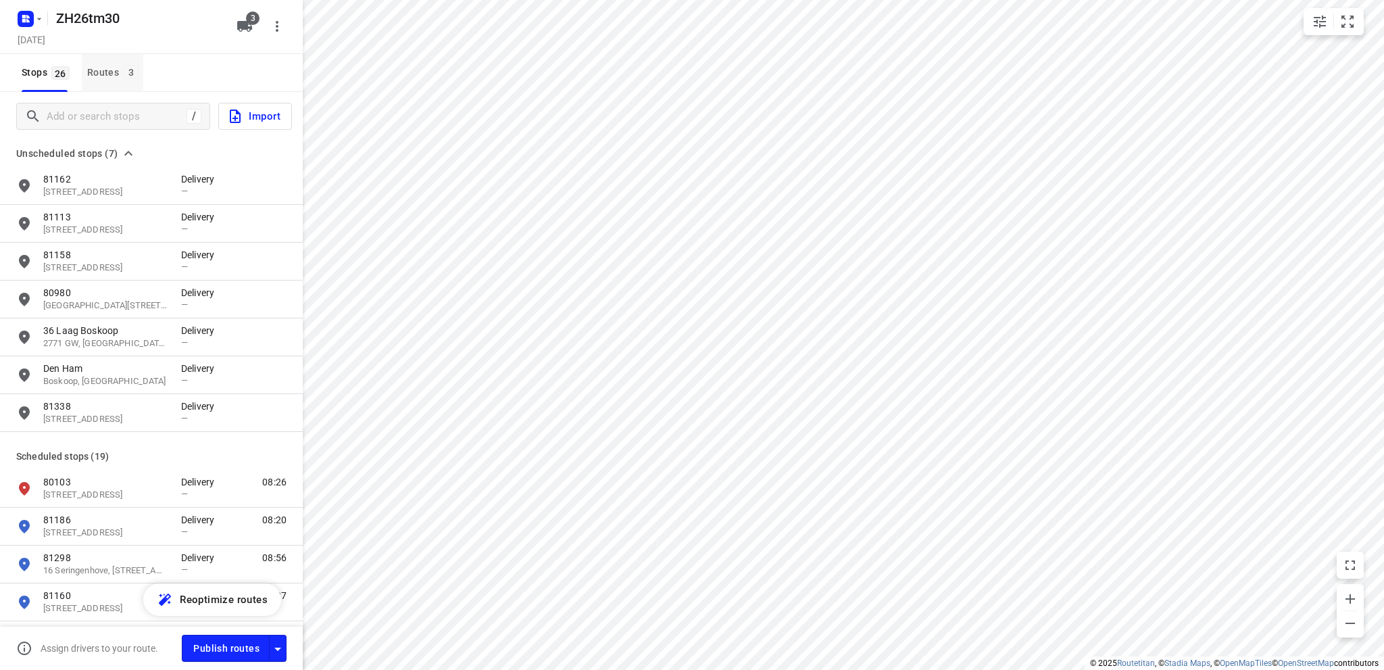
click at [107, 68] on div "Routes 3" at bounding box center [115, 72] width 56 height 17
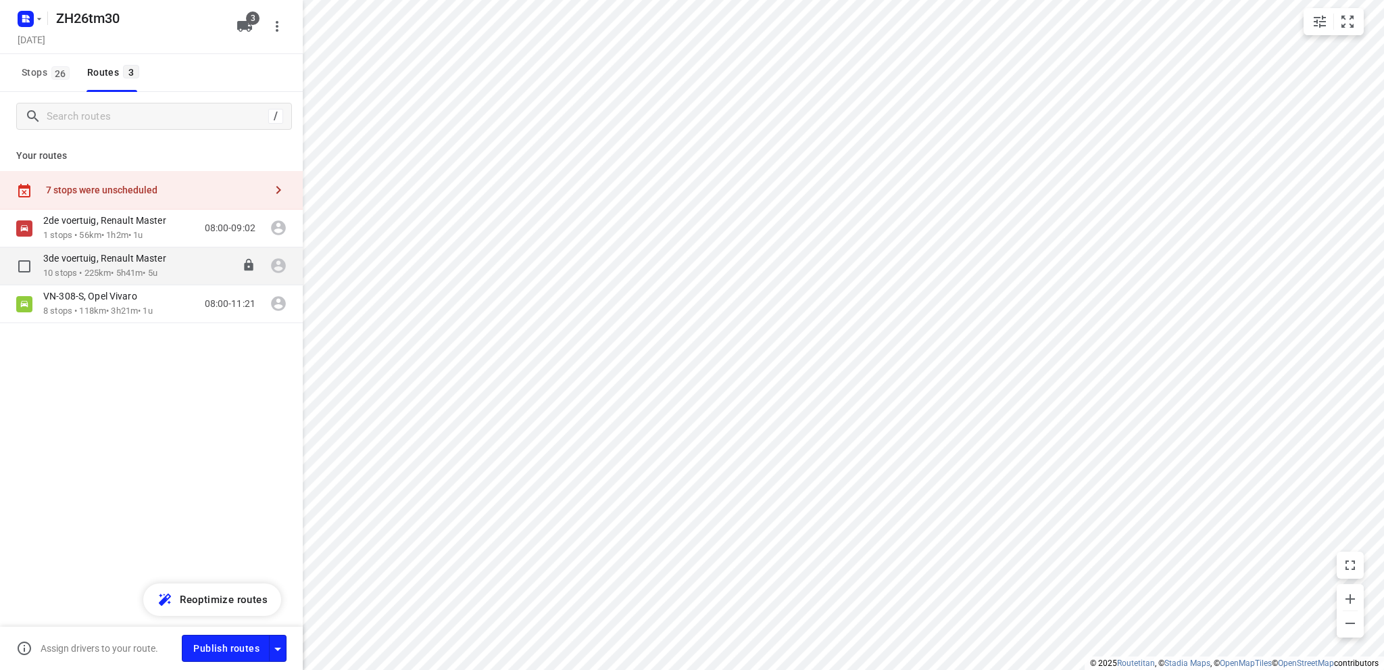
click at [78, 266] on div "3de voertuig, Renault Master 10 stops • 225km • 5h41m • 5u" at bounding box center [111, 266] width 137 height 28
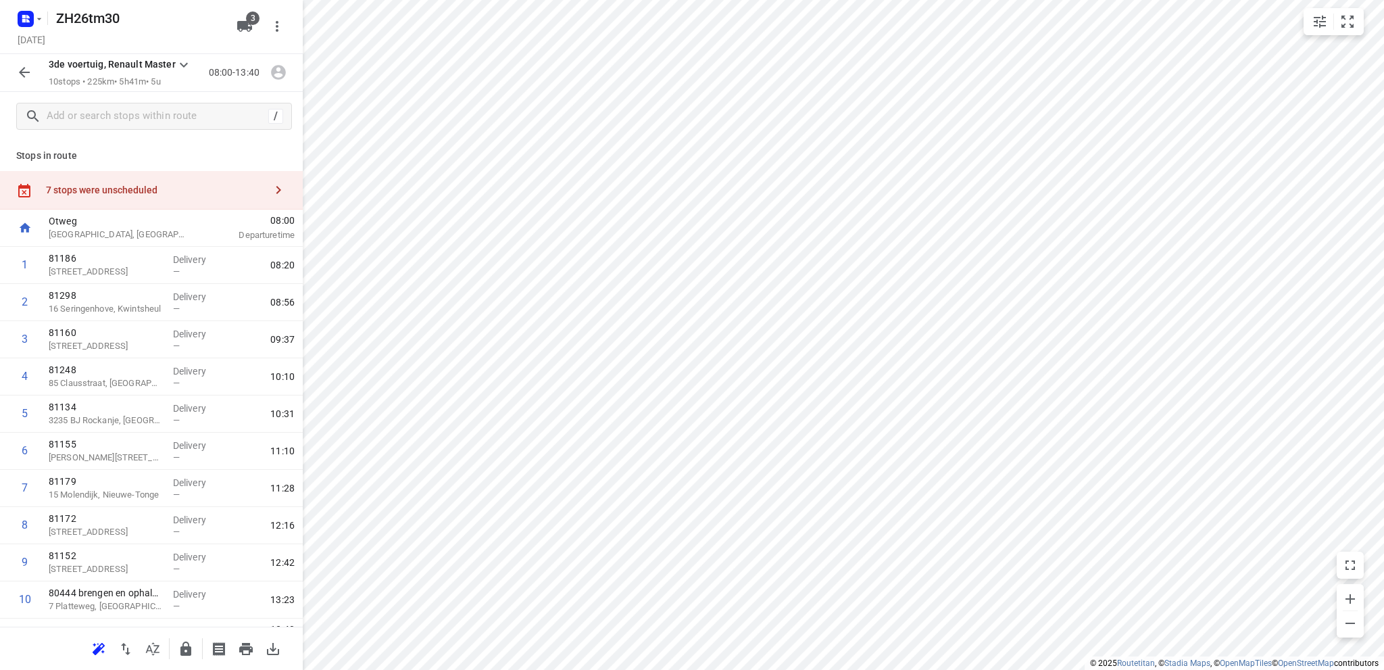
click at [103, 182] on div "7 stops were unscheduled" at bounding box center [151, 190] width 303 height 39
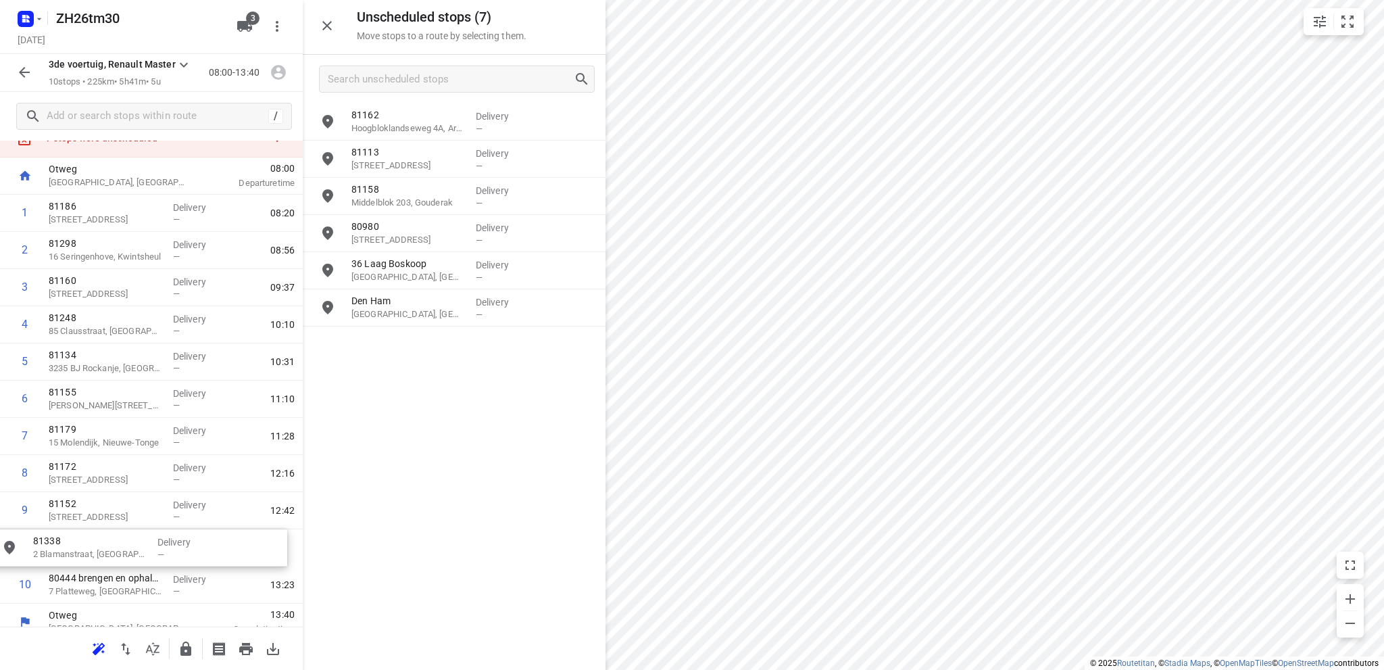
scroll to position [65, 0]
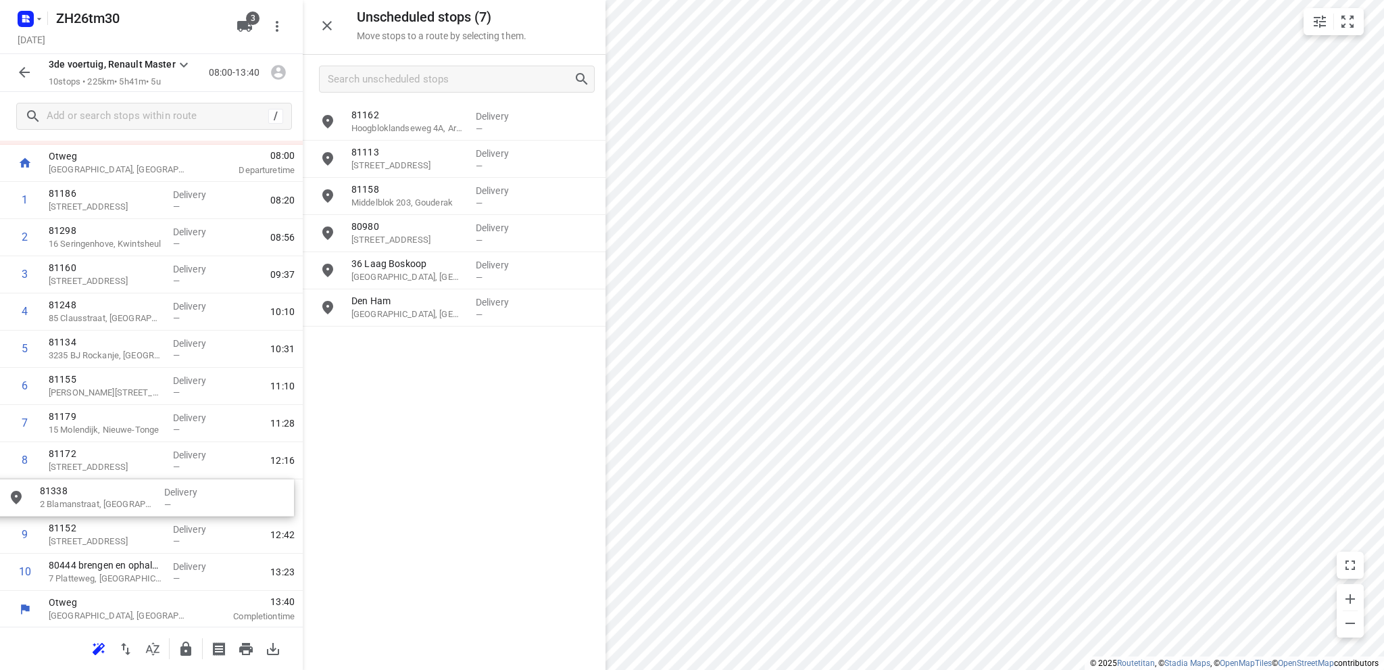
drag, startPoint x: 423, startPoint y: 346, endPoint x: 108, endPoint y: 499, distance: 350.1
click at [246, 647] on icon "button" at bounding box center [246, 649] width 14 height 12
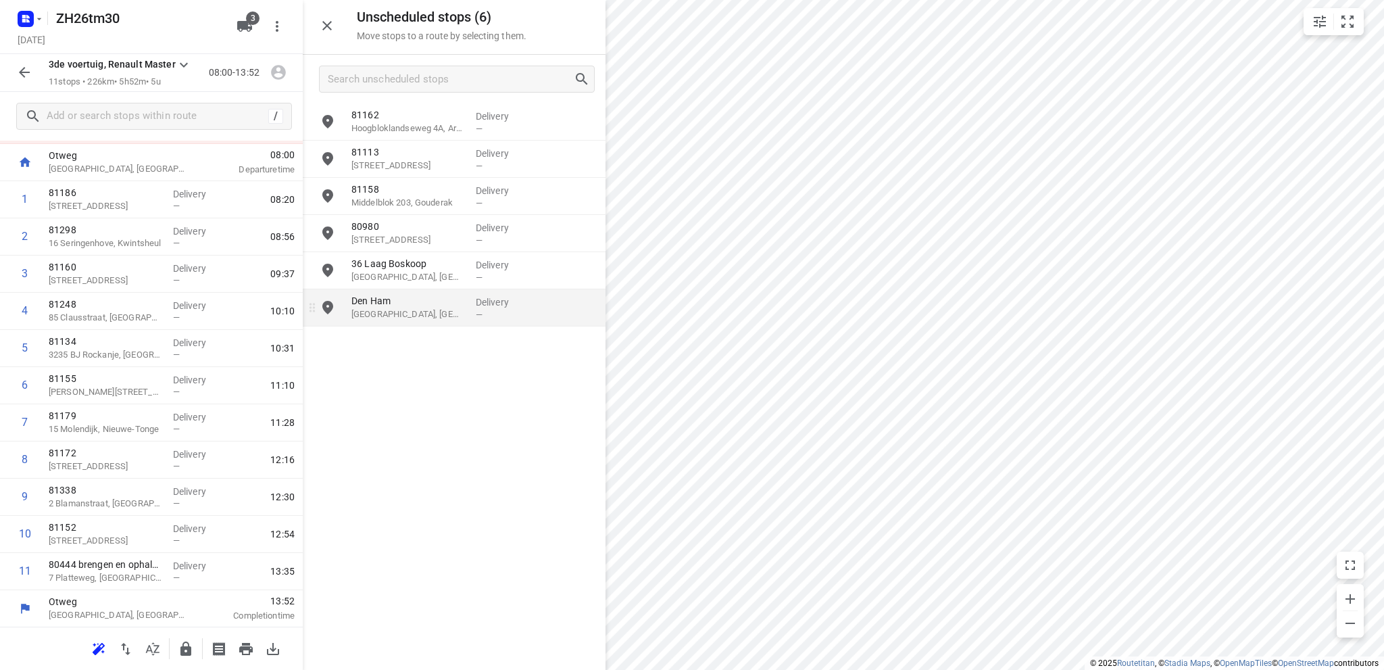
scroll to position [0, 0]
click at [321, 22] on icon "button" at bounding box center [327, 26] width 16 height 16
